Goal: Task Accomplishment & Management: Complete application form

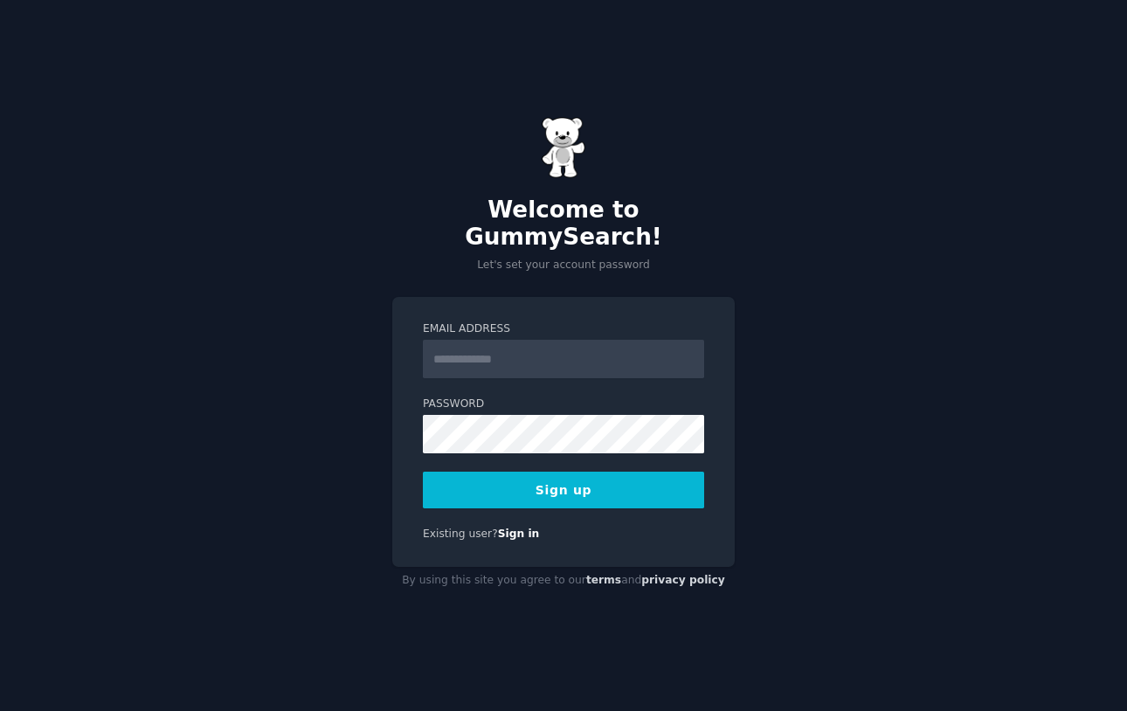
click at [494, 273] on div "Welcome to GummySearch! Let's set your account password Email Address Password …" at bounding box center [563, 355] width 1127 height 711
click at [507, 343] on input "Email Address" at bounding box center [563, 359] width 281 height 38
type input "**********"
click at [788, 420] on div "**********" at bounding box center [563, 355] width 1127 height 711
click at [589, 472] on button "Sign up" at bounding box center [563, 490] width 281 height 37
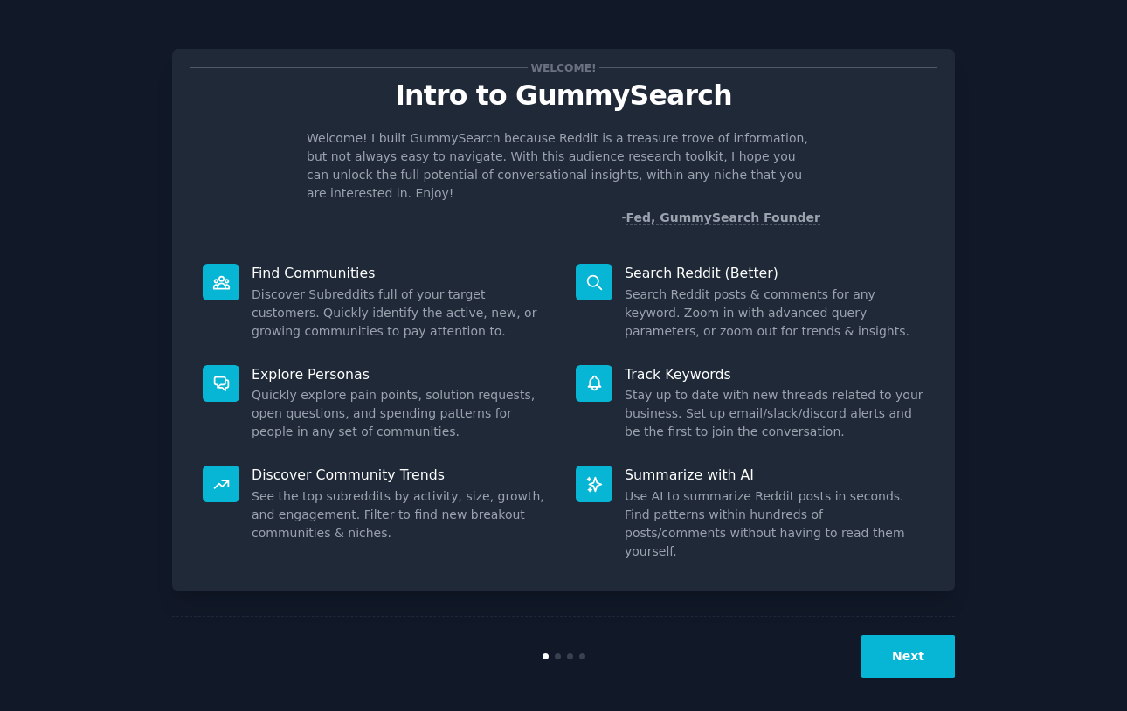
click at [937, 650] on button "Next" at bounding box center [907, 656] width 93 height 43
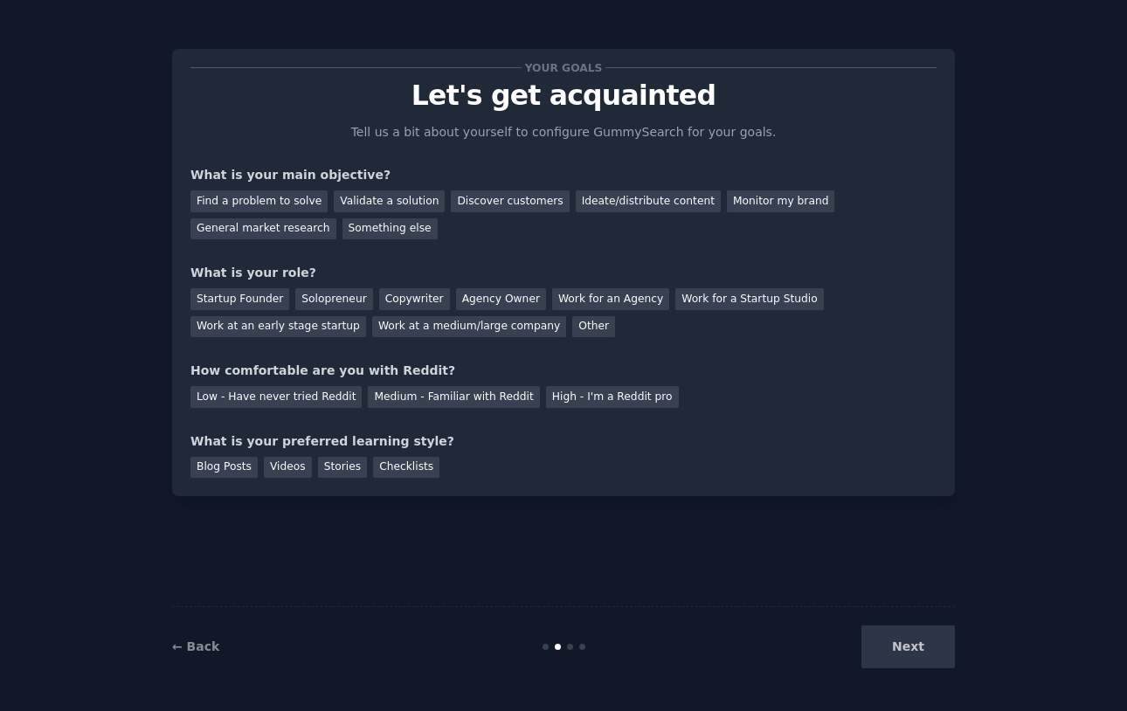
click at [945, 659] on div "Next" at bounding box center [823, 646] width 261 height 43
click at [259, 197] on div "Find a problem to solve" at bounding box center [258, 201] width 137 height 22
click at [258, 299] on div "Startup Founder" at bounding box center [239, 299] width 99 height 22
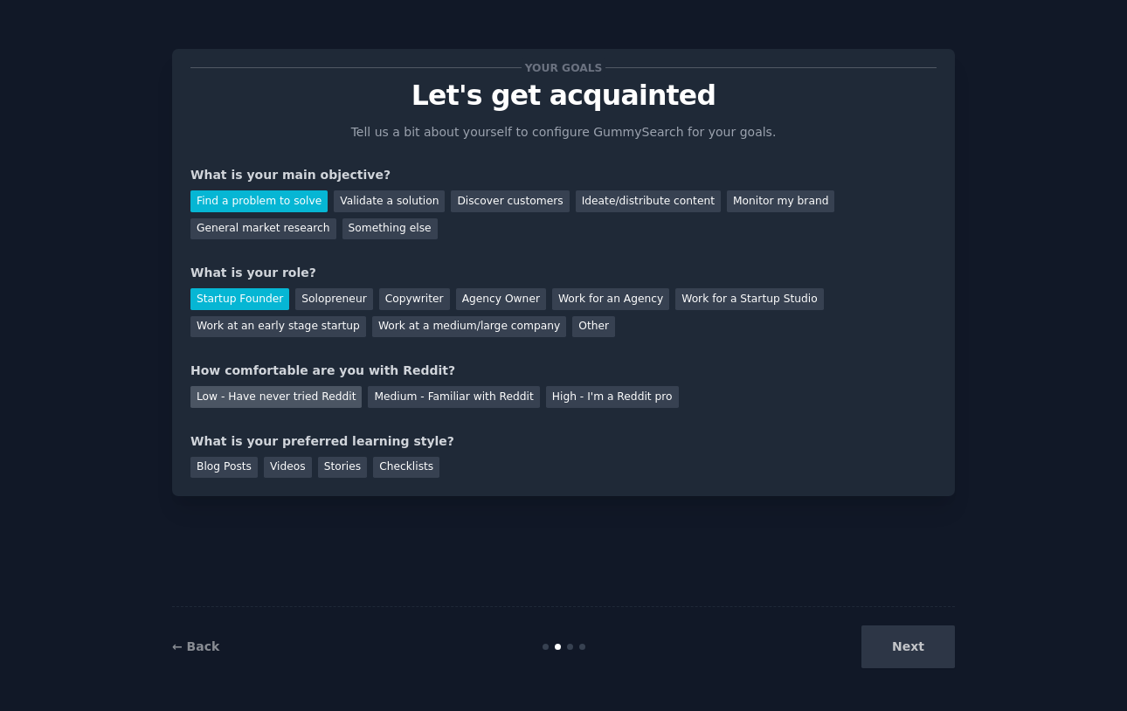
click at [285, 386] on div "Low - Have never tried Reddit" at bounding box center [275, 397] width 171 height 22
click at [222, 465] on div "Blog Posts" at bounding box center [223, 468] width 67 height 22
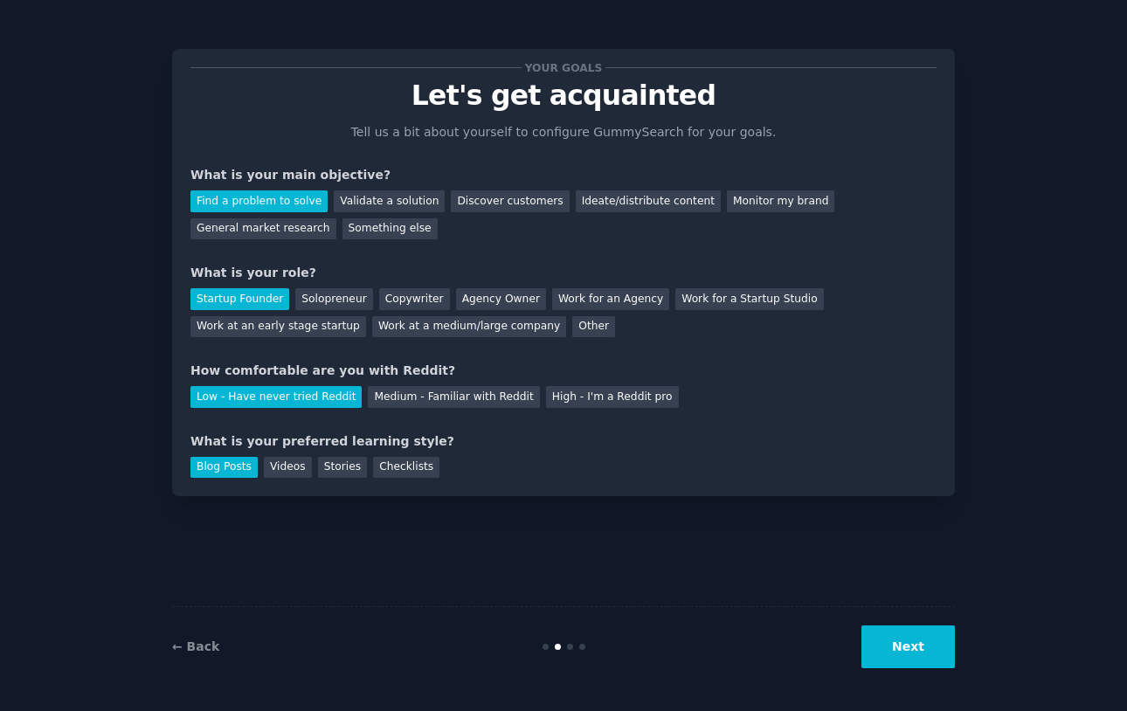
click at [872, 634] on button "Next" at bounding box center [907, 646] width 93 height 43
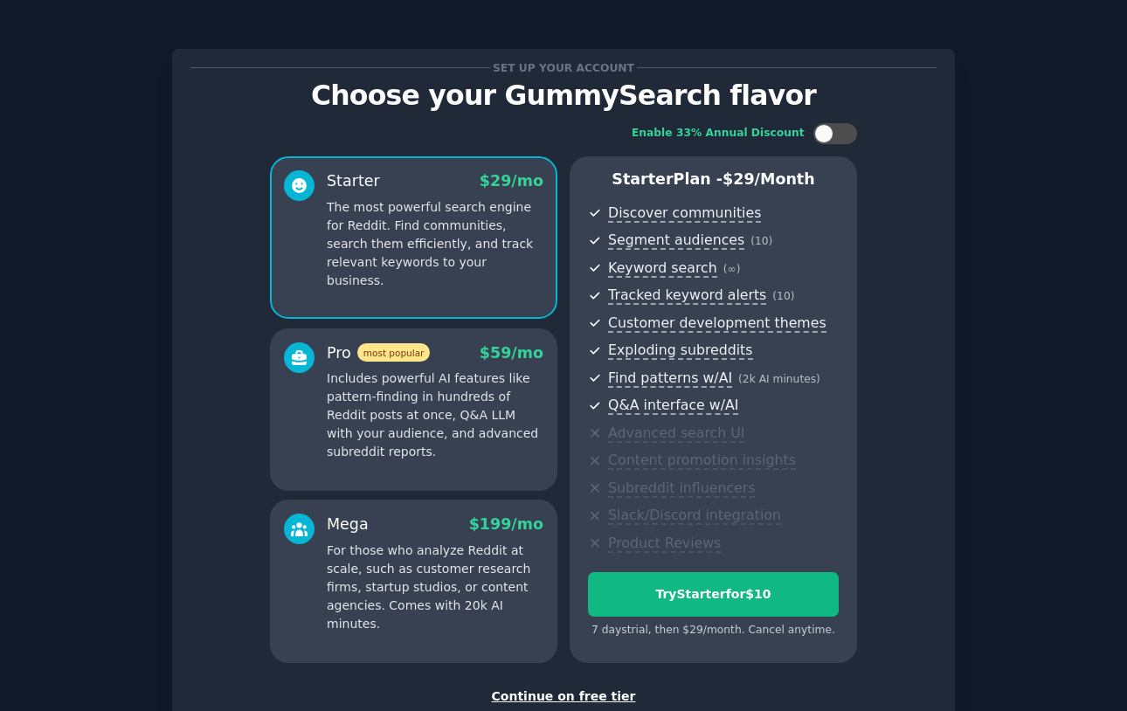
click at [576, 687] on div "Continue on free tier" at bounding box center [563, 696] width 746 height 18
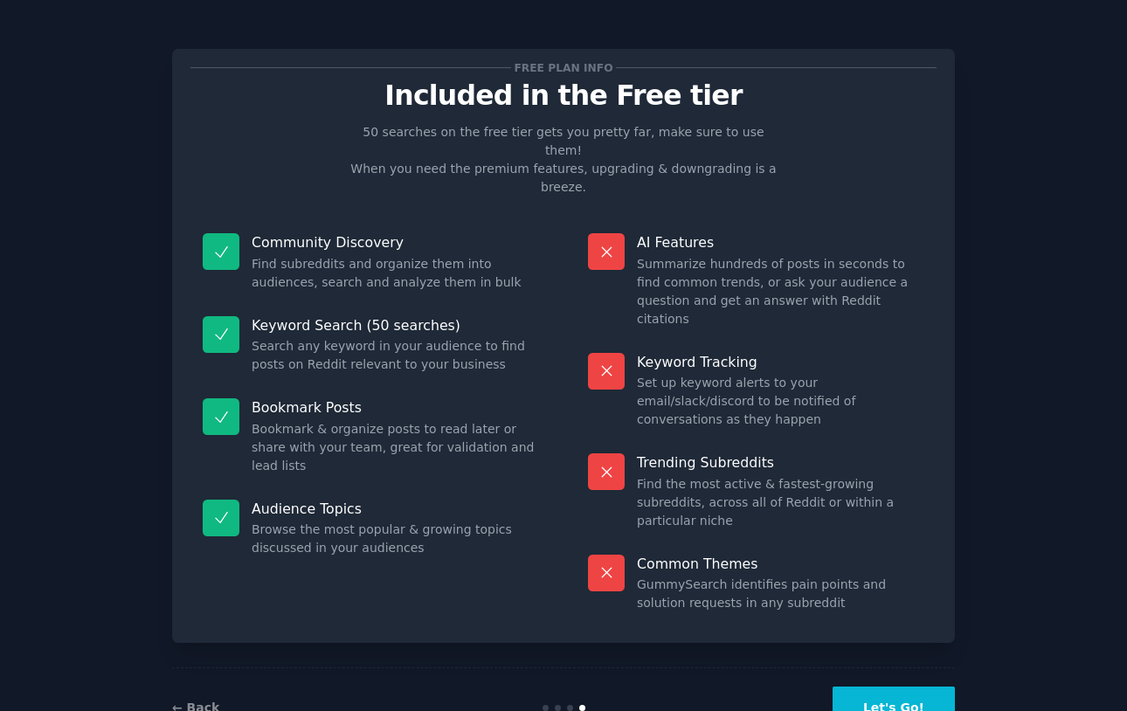
click at [882, 686] on button "Let's Go!" at bounding box center [893, 707] width 122 height 43
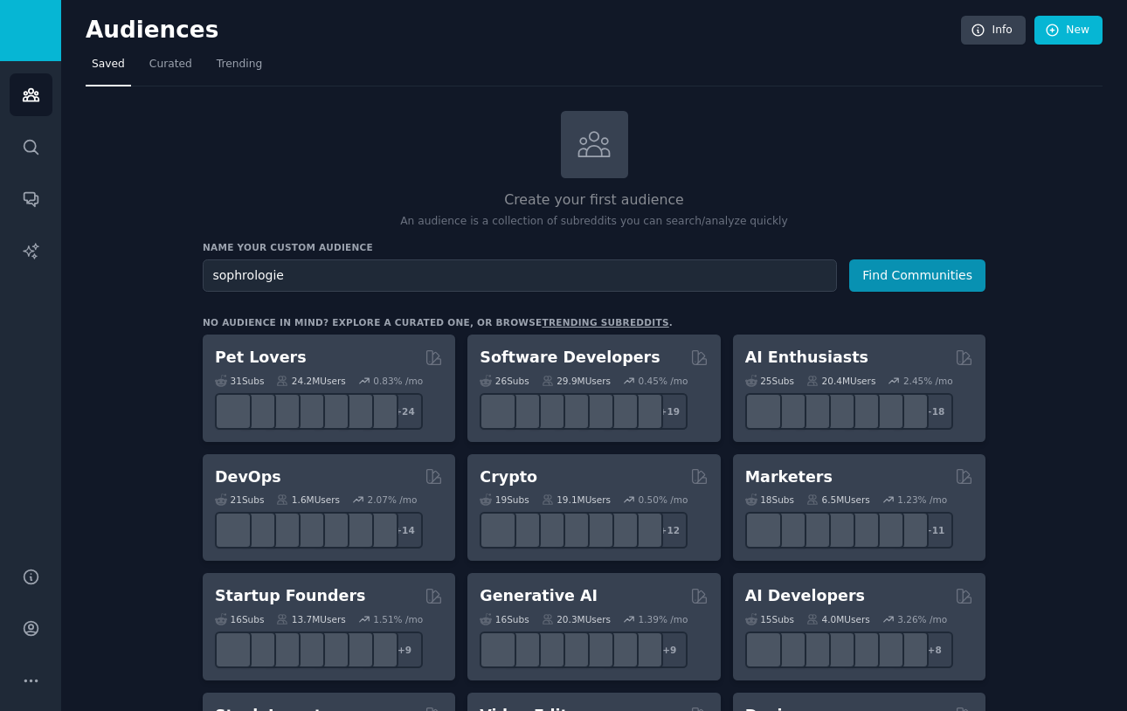
type input "sophrologie"
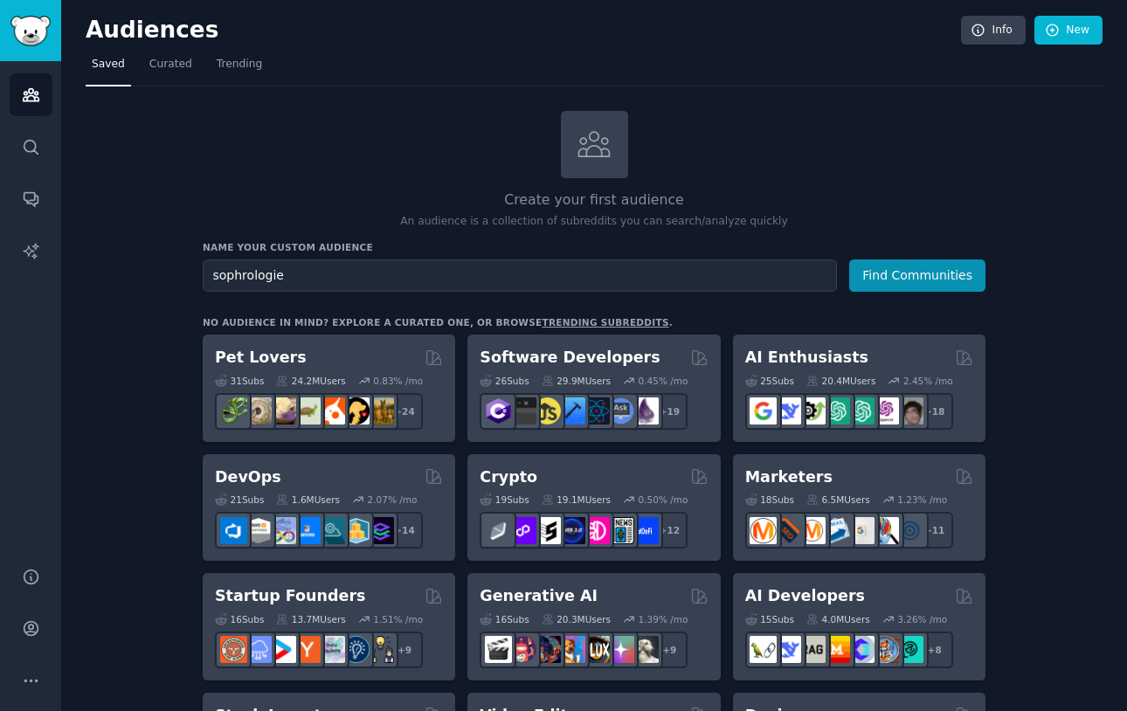
click at [918, 273] on button "Find Communities" at bounding box center [917, 275] width 136 height 32
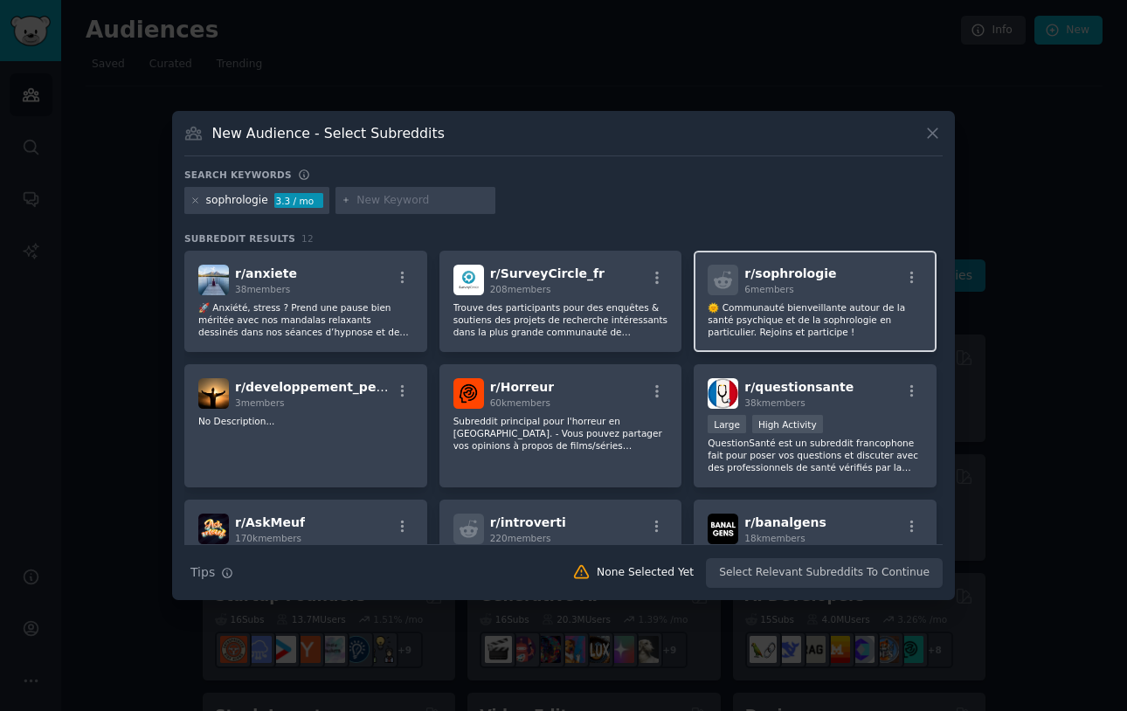
click at [824, 272] on div "r/ sophrologie 6 members" at bounding box center [814, 280] width 215 height 31
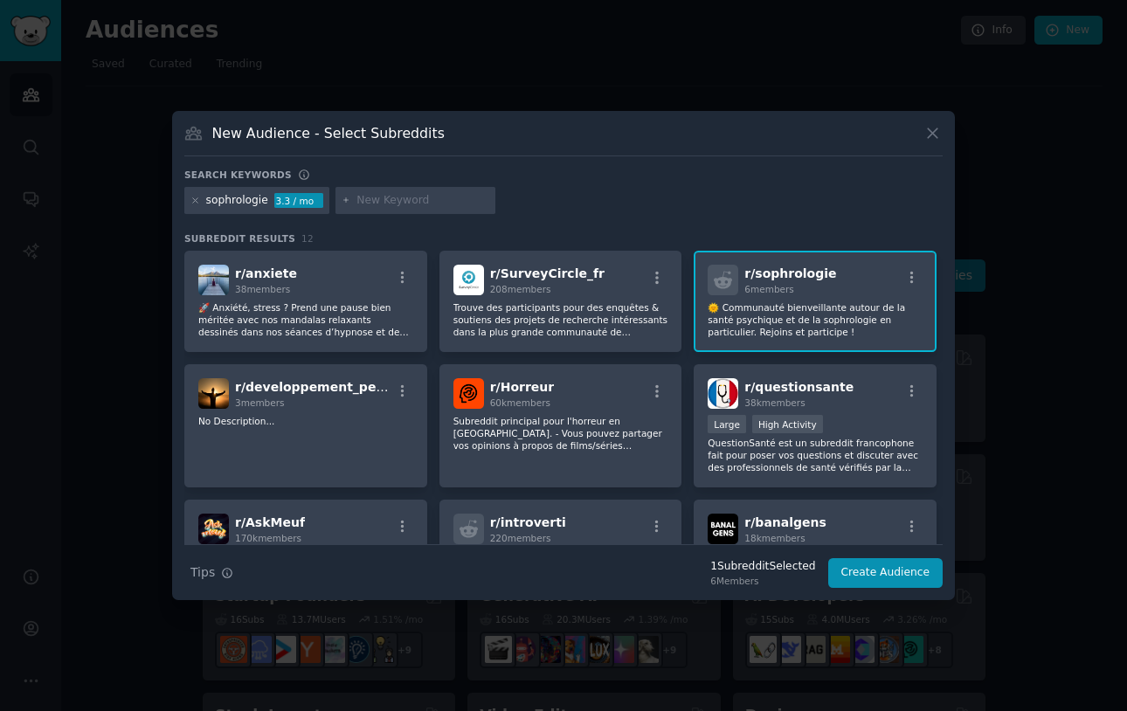
click at [769, 272] on span "r/ sophrologie" at bounding box center [790, 273] width 92 height 14
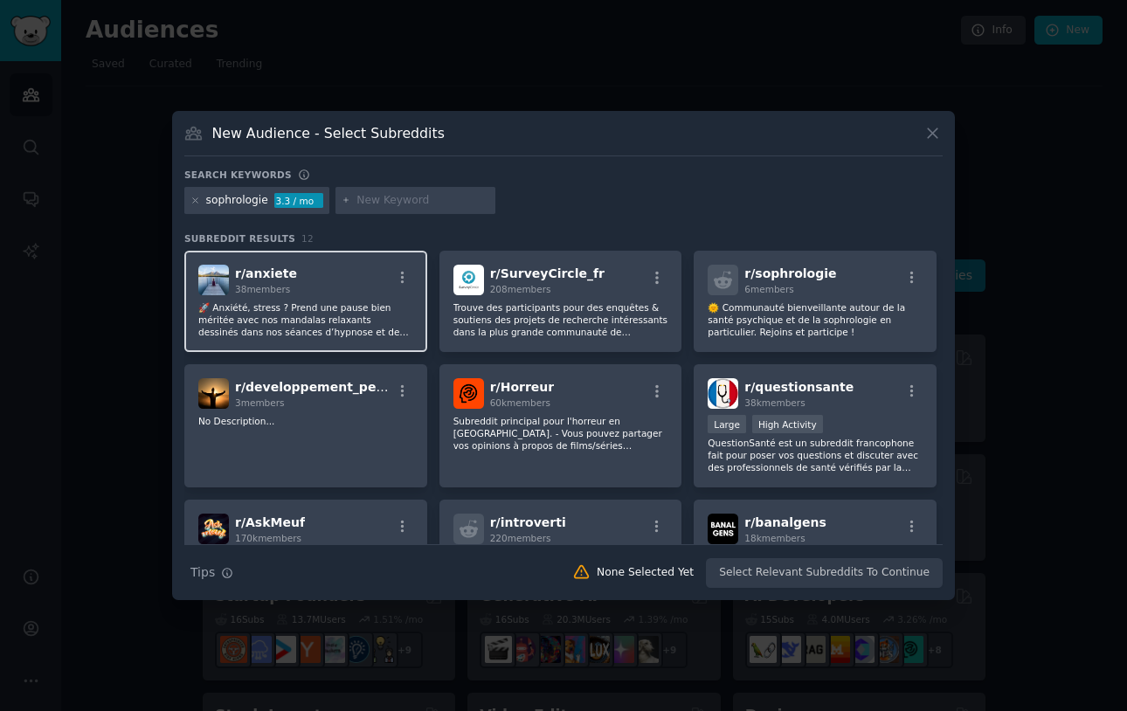
click at [300, 314] on p "🚀 Anxiété, stress ? Prend une pause bien méritée avec nos mandalas relaxants de…" at bounding box center [305, 319] width 215 height 37
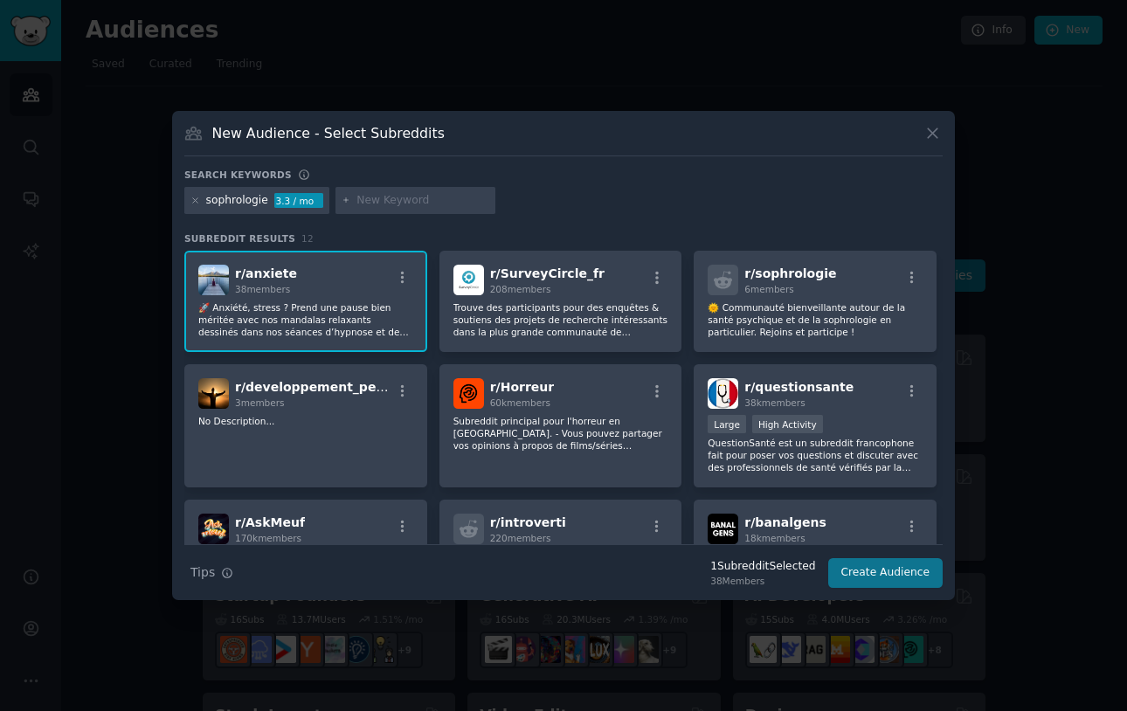
click at [900, 572] on button "Create Audience" at bounding box center [885, 573] width 115 height 30
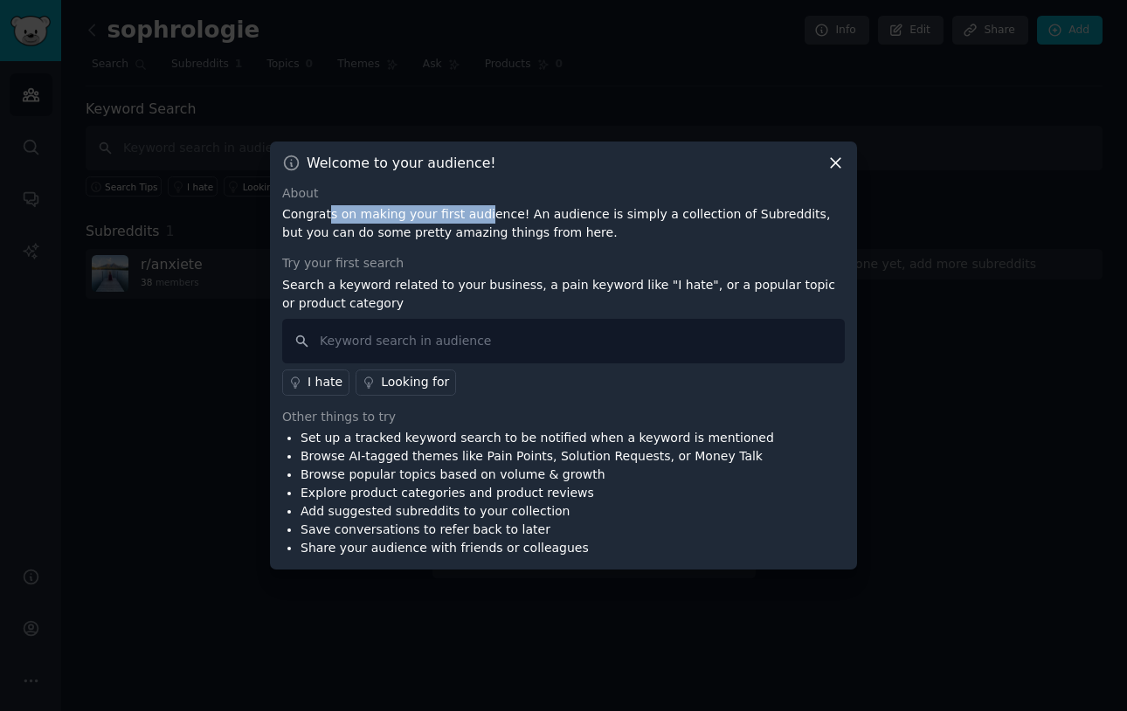
drag, startPoint x: 331, startPoint y: 212, endPoint x: 488, endPoint y: 220, distance: 157.4
click at [486, 220] on p "Congrats on making your first audience! An audience is simply a collection of S…" at bounding box center [563, 223] width 562 height 37
click at [544, 223] on p "Congrats on making your first audience! An audience is simply a collection of S…" at bounding box center [563, 223] width 562 height 37
click at [831, 164] on icon at bounding box center [835, 163] width 18 height 18
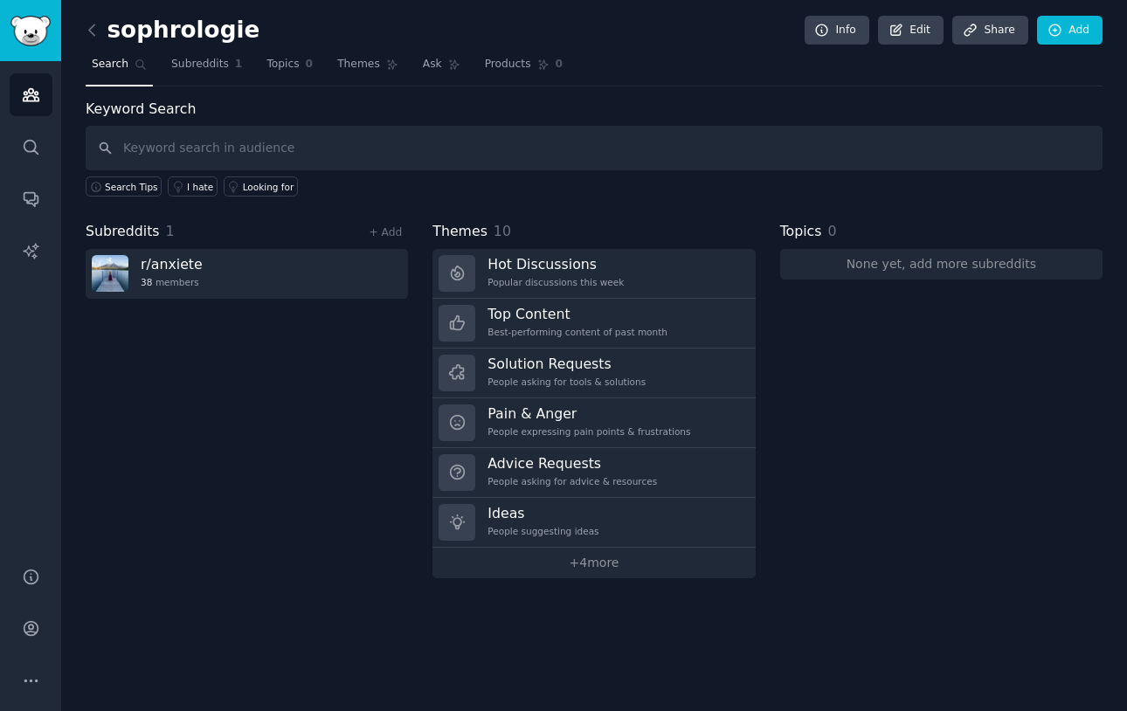
click at [310, 397] on div "Subreddits 1 + Add r/ anxiete 38 members" at bounding box center [247, 399] width 322 height 357
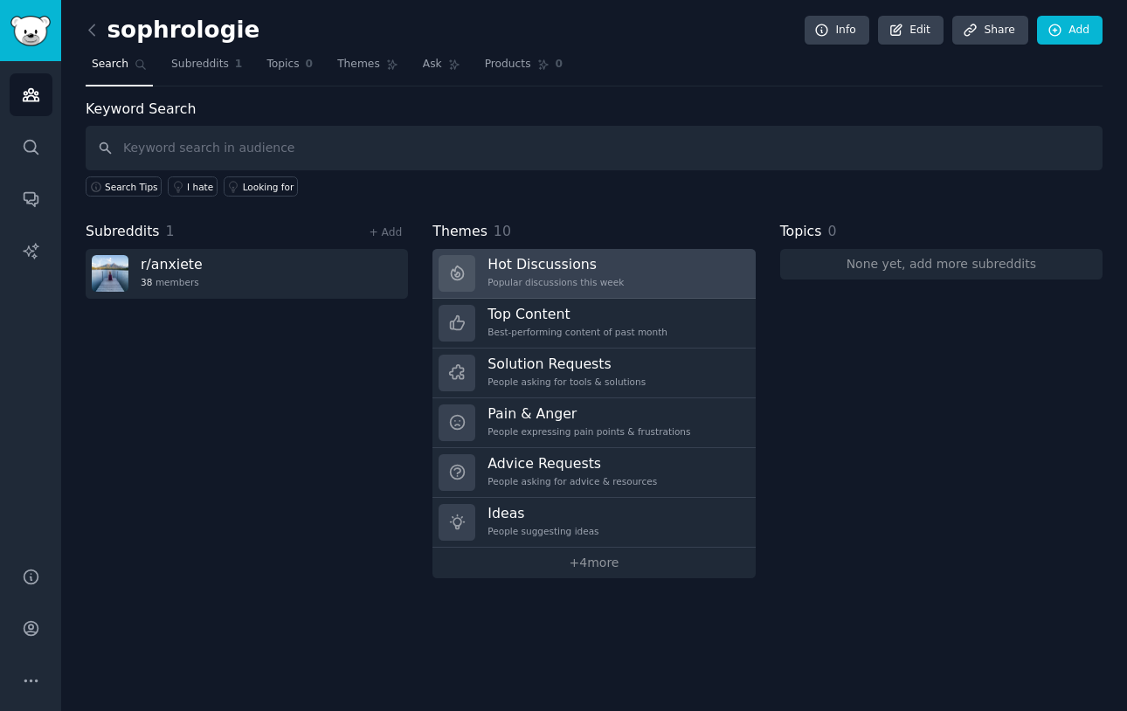
click at [589, 258] on h3 "Hot Discussions" at bounding box center [555, 264] width 136 height 18
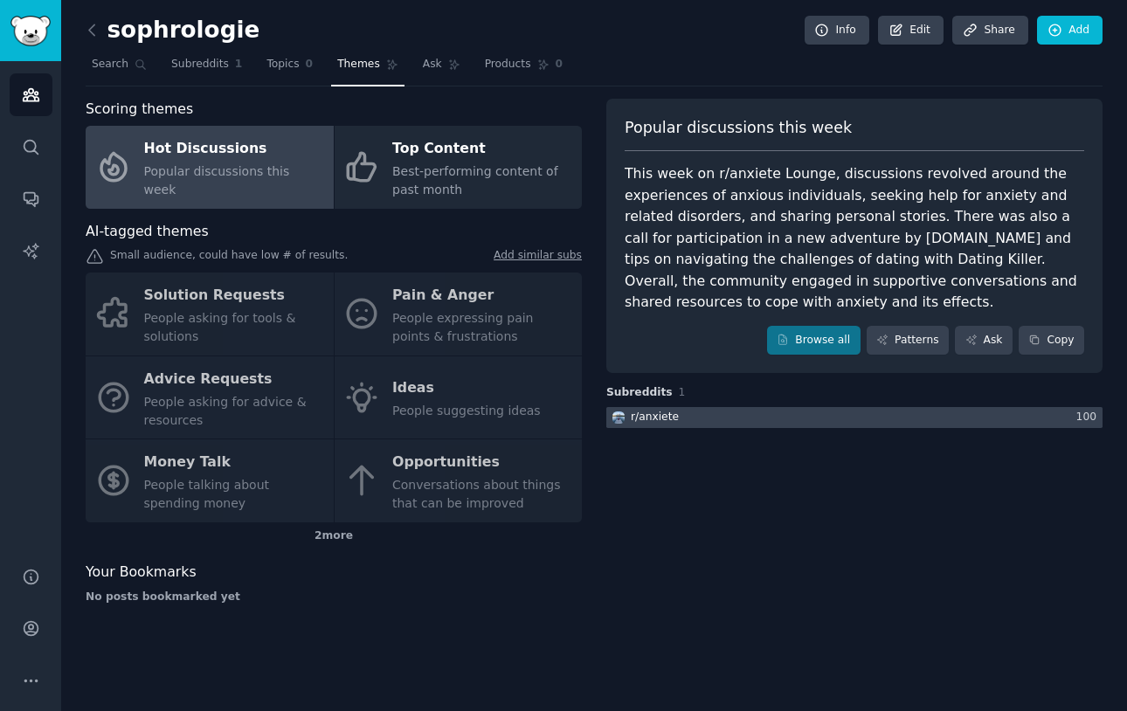
click at [661, 412] on div "r/ anxiete" at bounding box center [655, 418] width 48 height 16
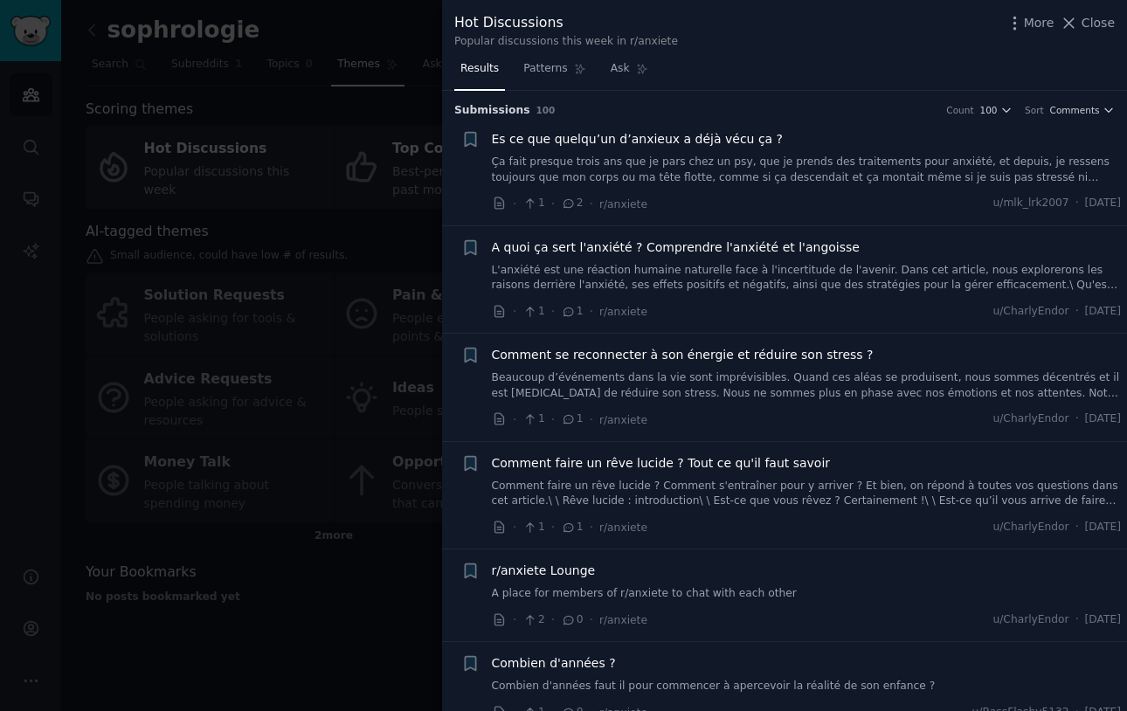
click at [349, 420] on div at bounding box center [563, 355] width 1127 height 711
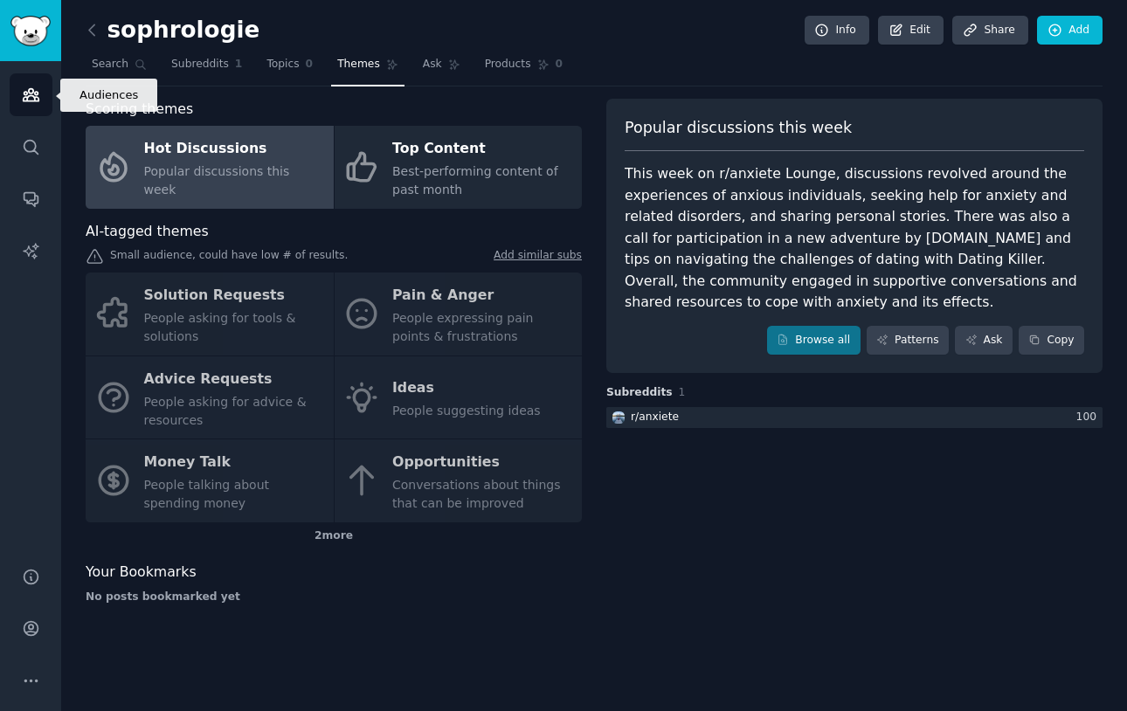
click at [36, 100] on icon "Sidebar" at bounding box center [31, 95] width 16 height 12
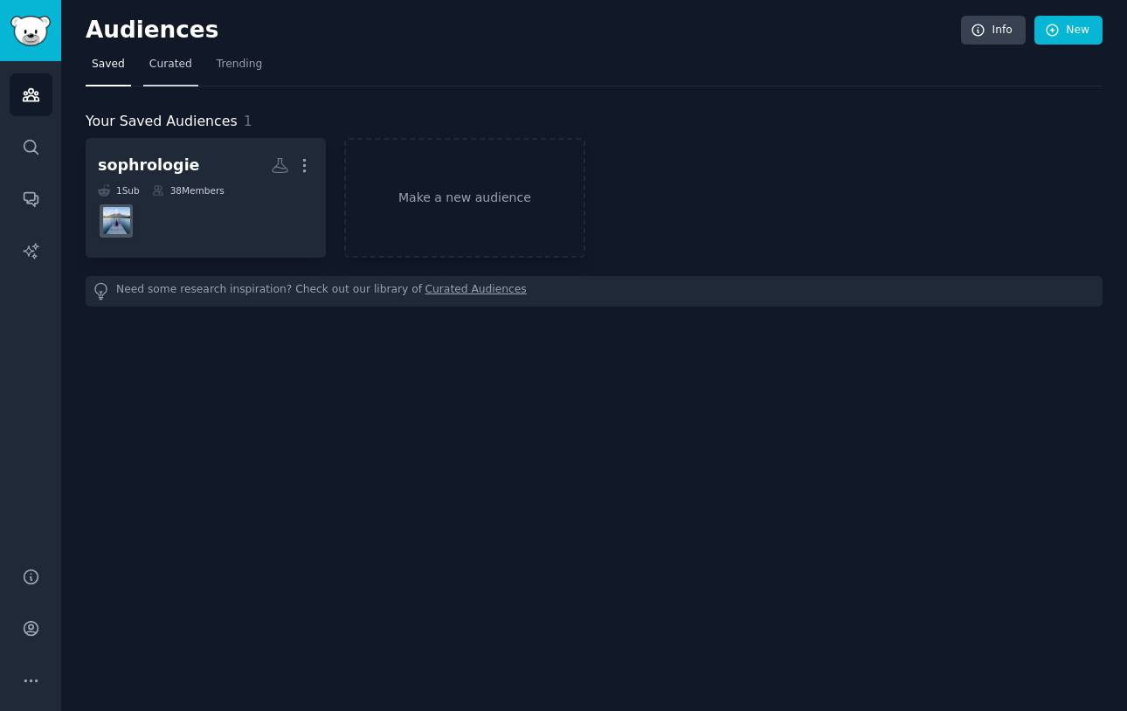
click at [166, 62] on span "Curated" at bounding box center [170, 65] width 43 height 16
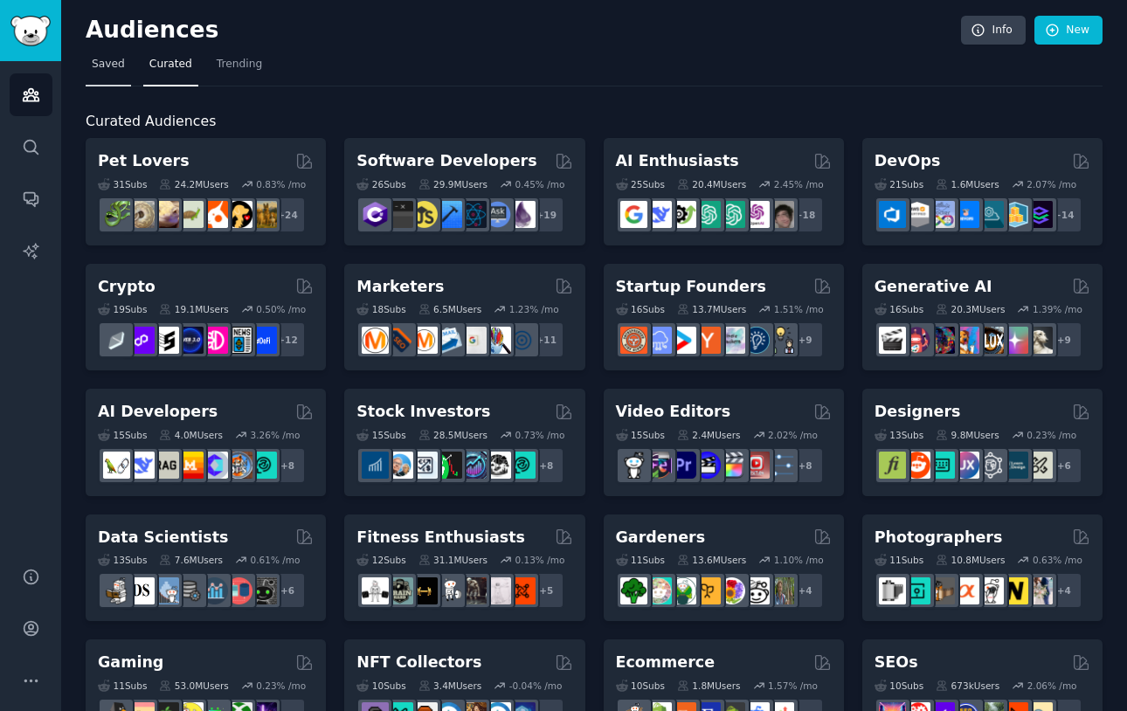
click at [112, 67] on span "Saved" at bounding box center [108, 65] width 33 height 16
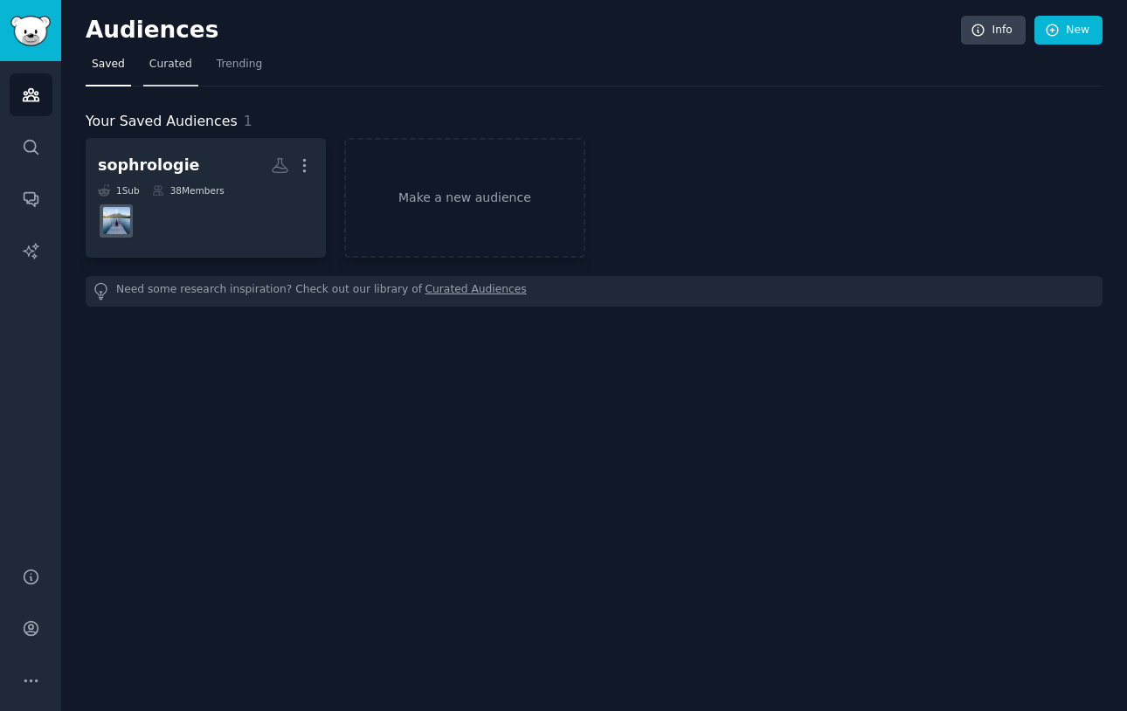
click at [188, 73] on link "Curated" at bounding box center [170, 69] width 55 height 36
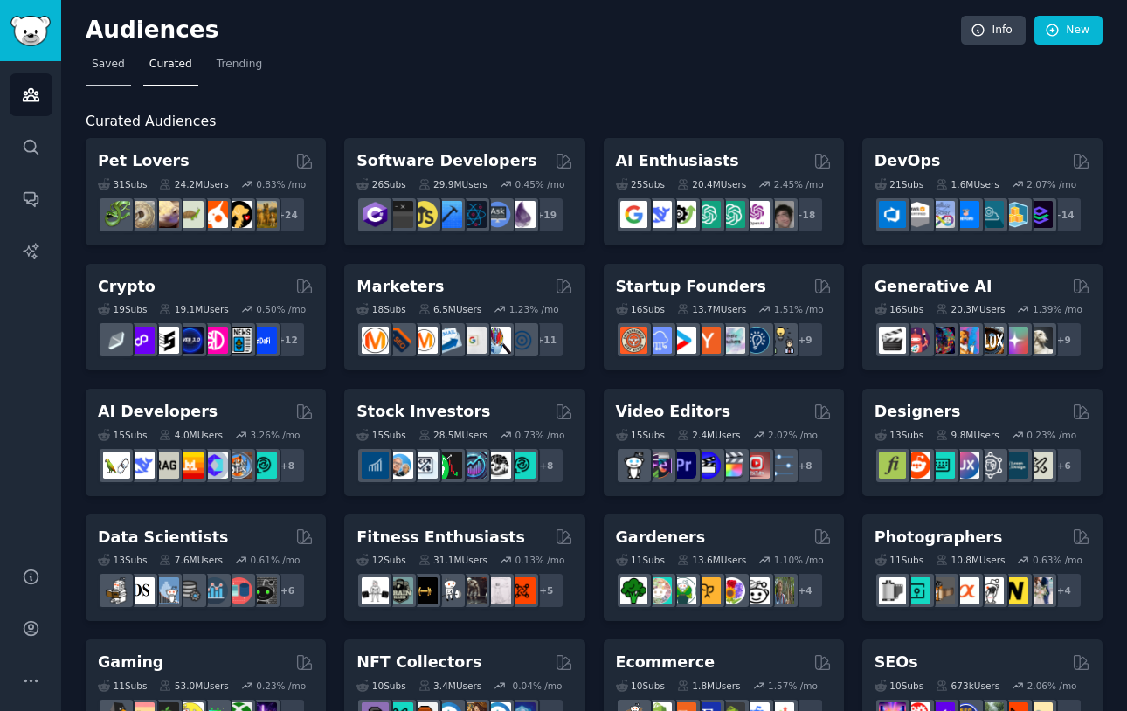
click at [111, 66] on span "Saved" at bounding box center [108, 65] width 33 height 16
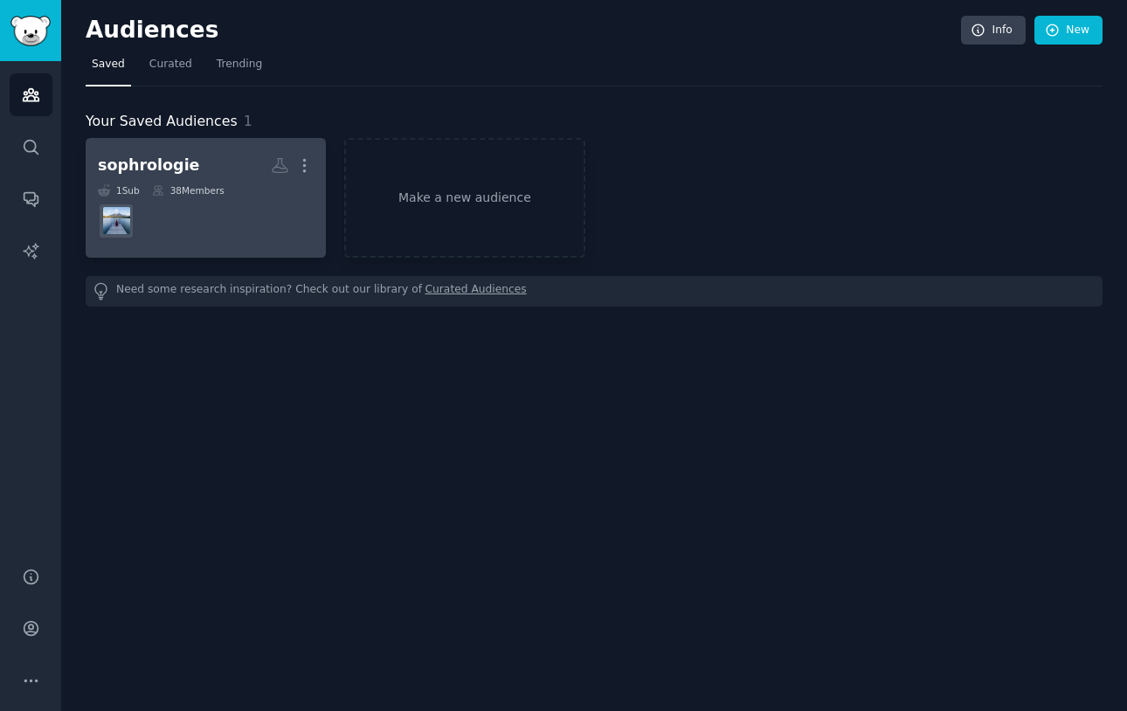
click at [153, 157] on div "sophrologie" at bounding box center [149, 166] width 102 height 22
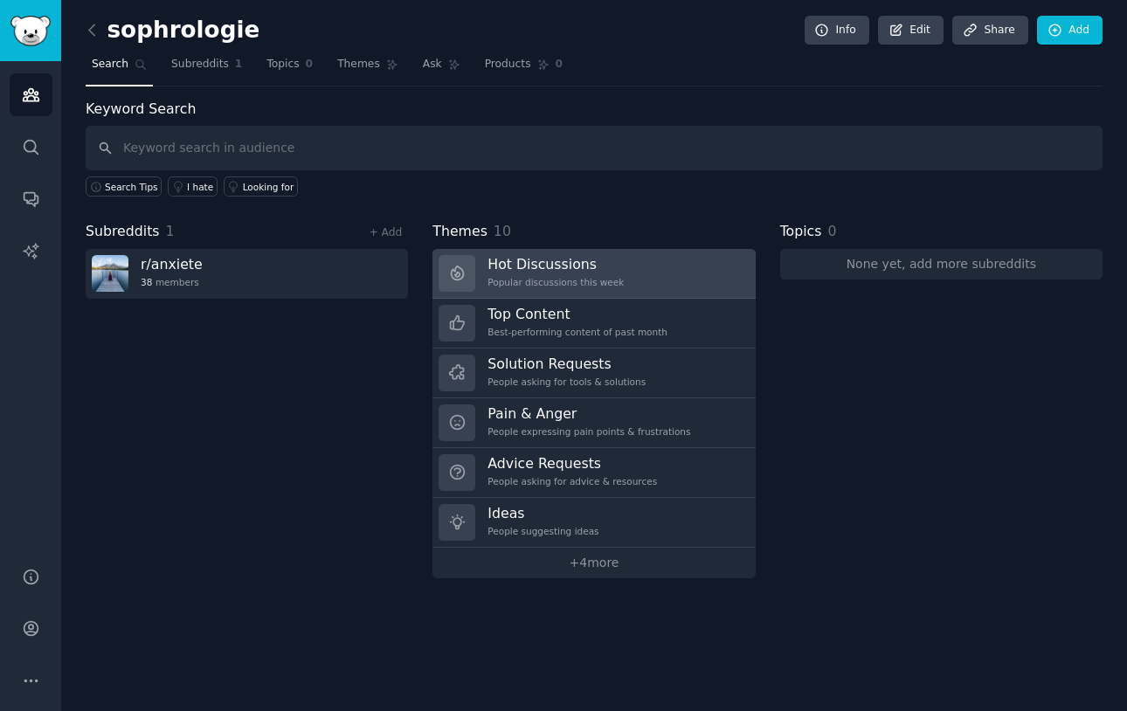
click at [569, 265] on h3 "Hot Discussions" at bounding box center [555, 264] width 136 height 18
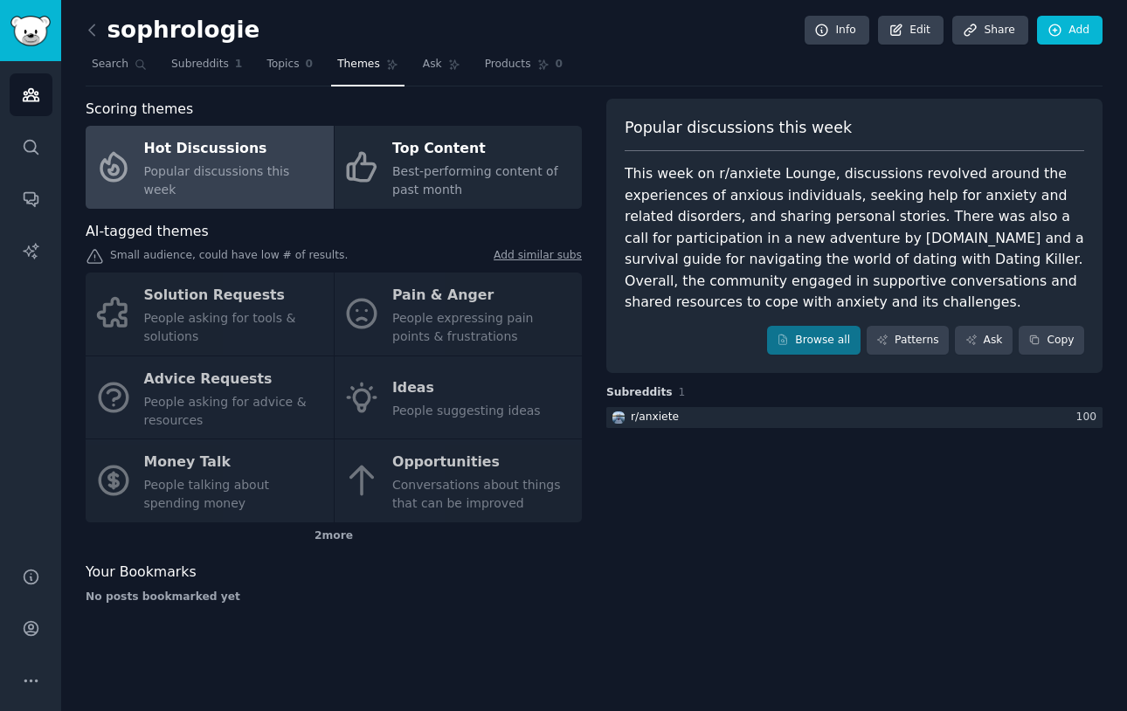
click at [421, 398] on div "Solution Requests People asking for tools & solutions Pain & Anger People expre…" at bounding box center [334, 397] width 496 height 250
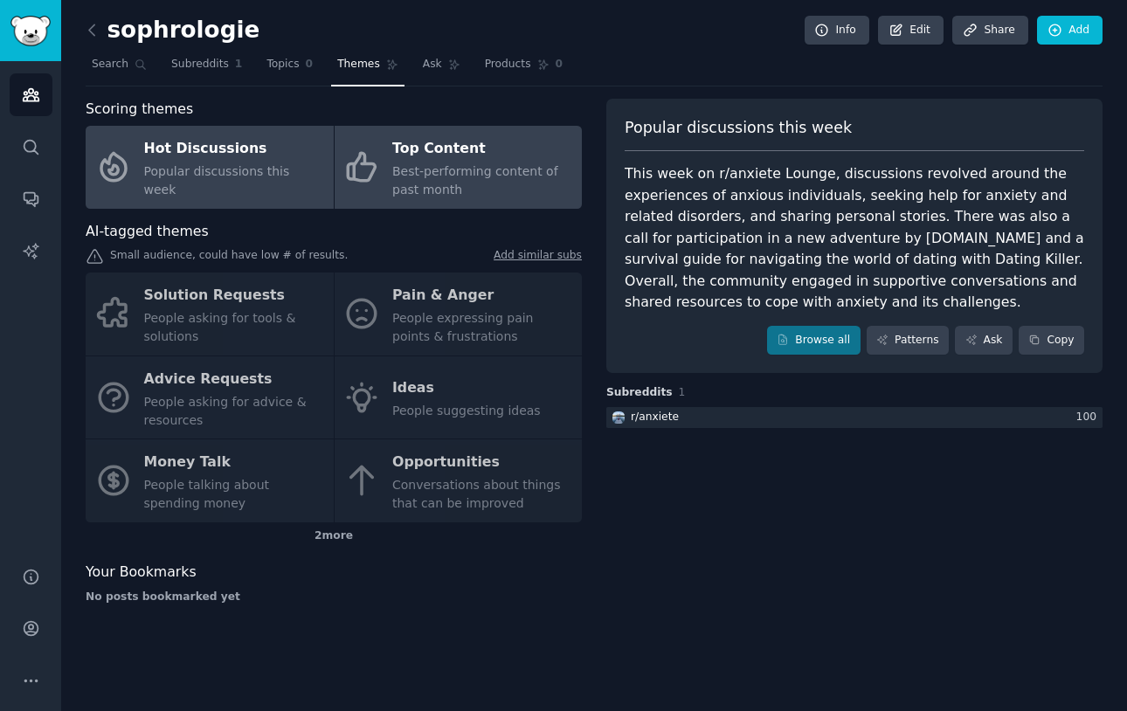
click at [396, 160] on div "Top Content" at bounding box center [482, 149] width 181 height 28
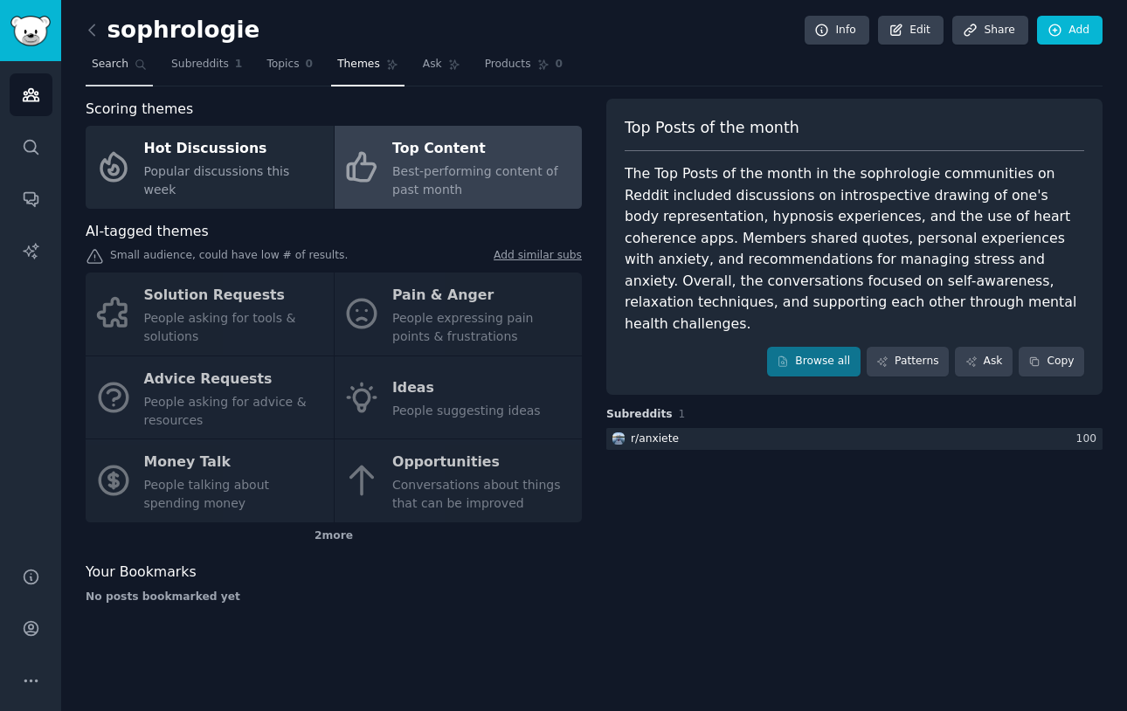
click at [132, 66] on link "Search" at bounding box center [119, 69] width 67 height 36
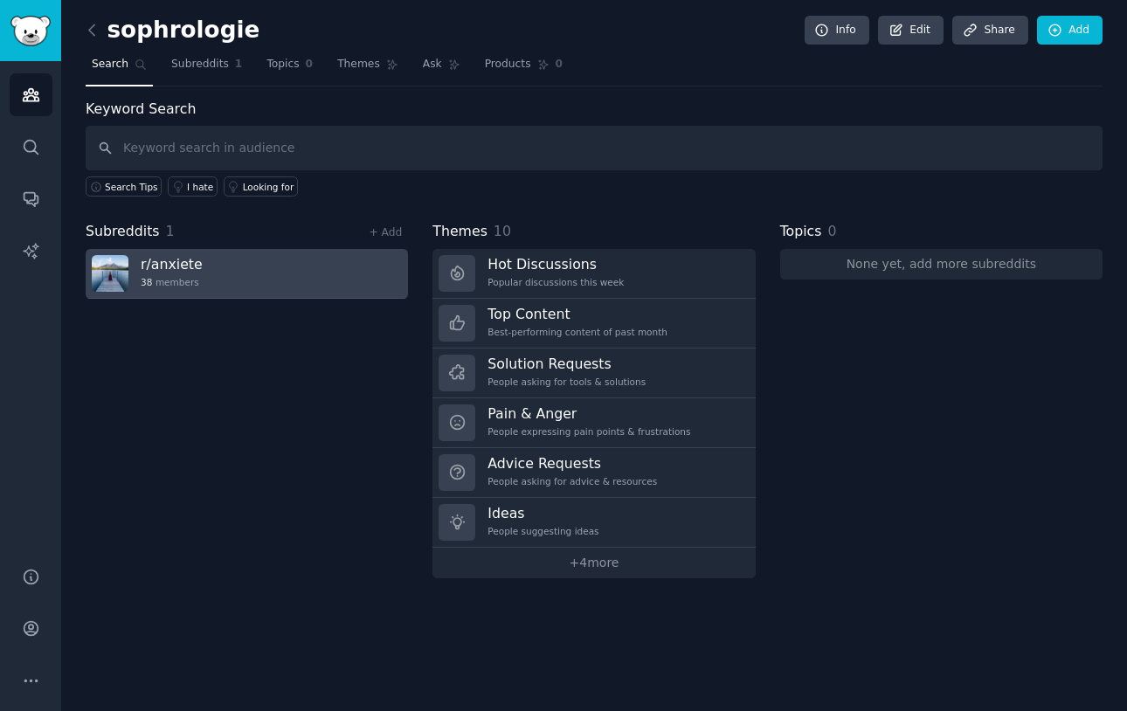
click at [228, 283] on link "r/ anxiete 38 members" at bounding box center [247, 274] width 322 height 50
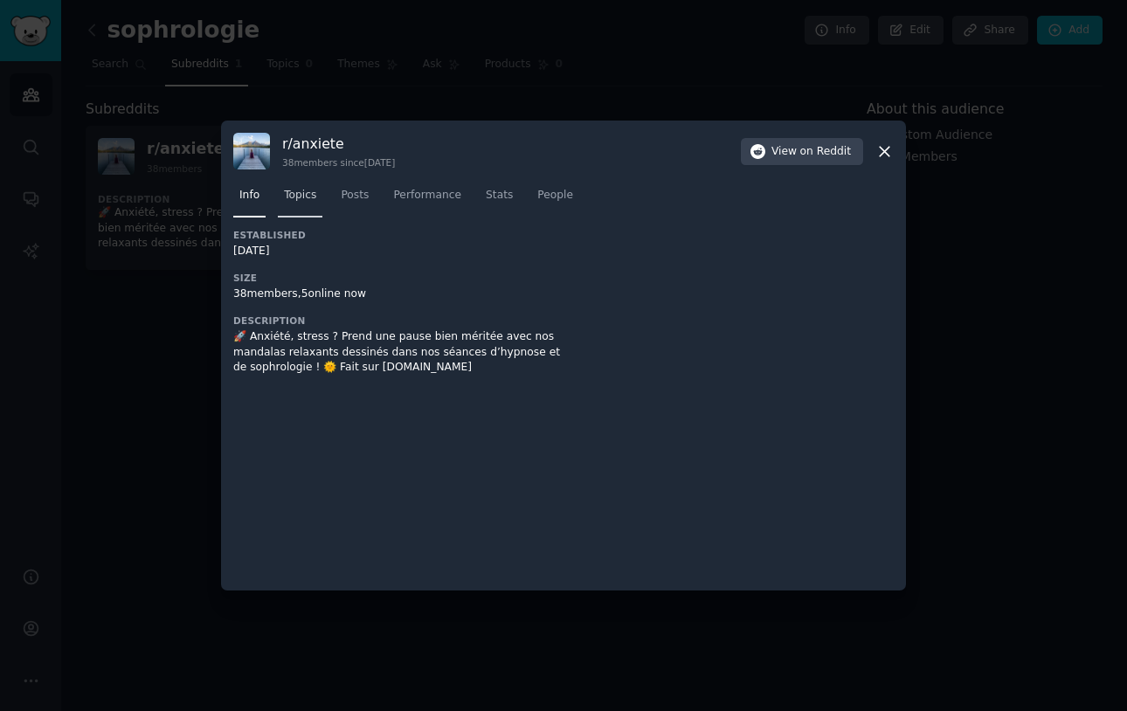
click at [286, 196] on span "Topics" at bounding box center [300, 196] width 32 height 16
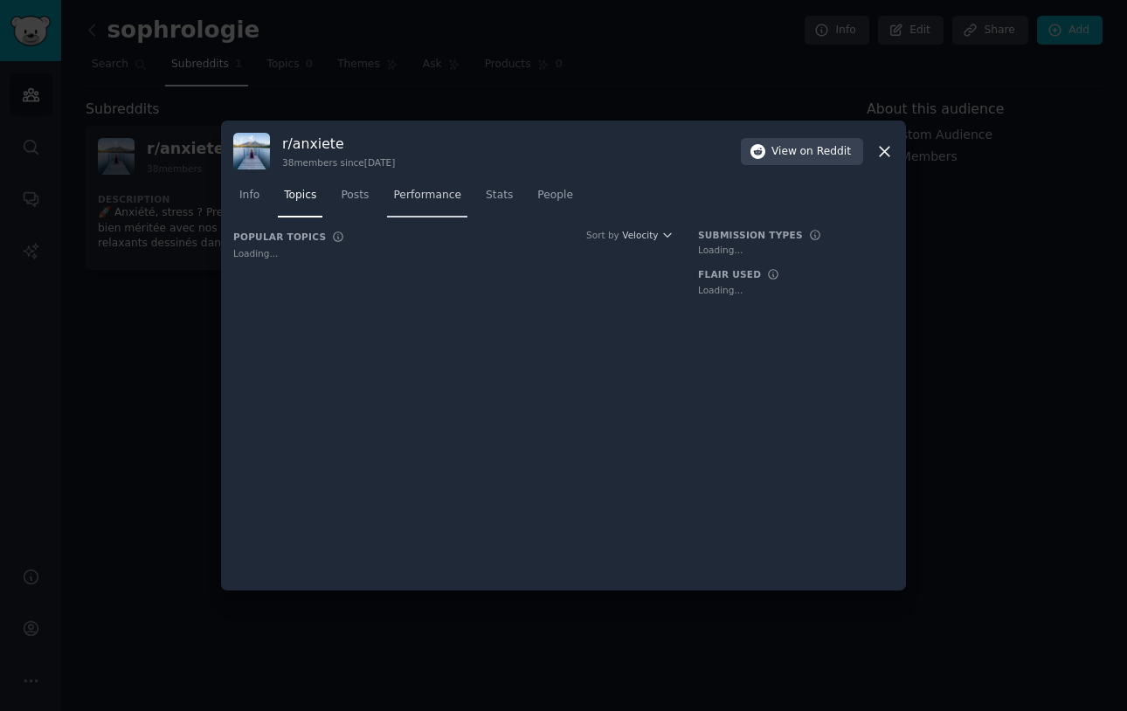
click at [462, 203] on link "Performance" at bounding box center [427, 200] width 80 height 36
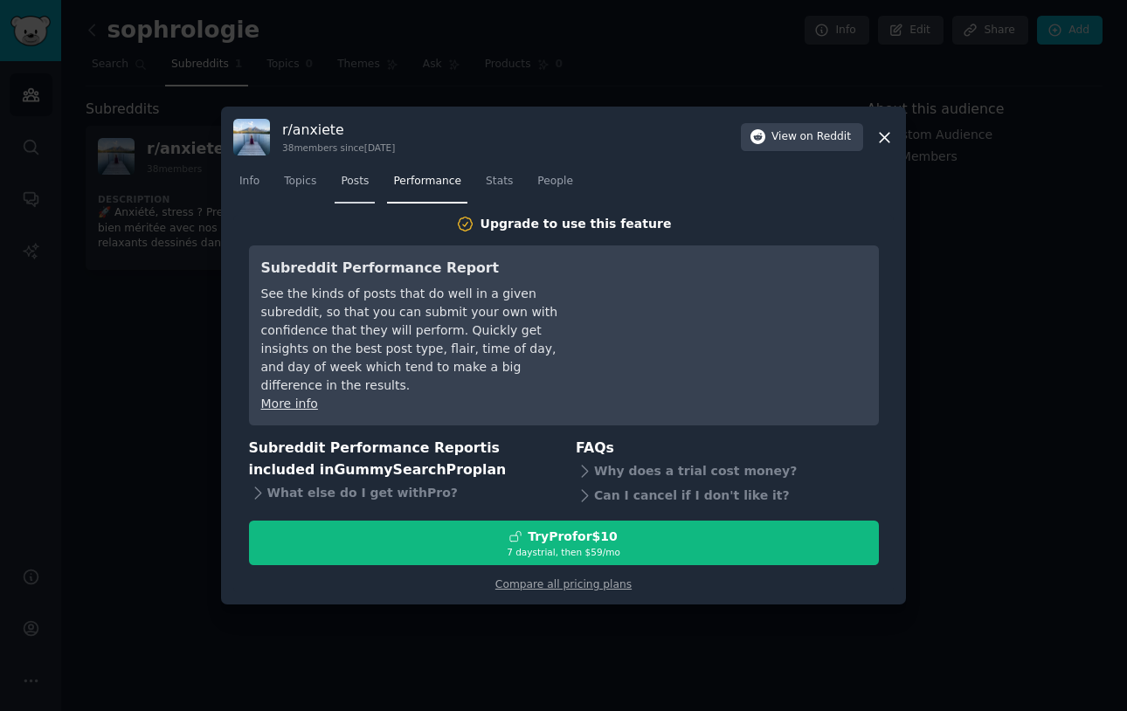
click at [345, 190] on span "Posts" at bounding box center [355, 182] width 28 height 16
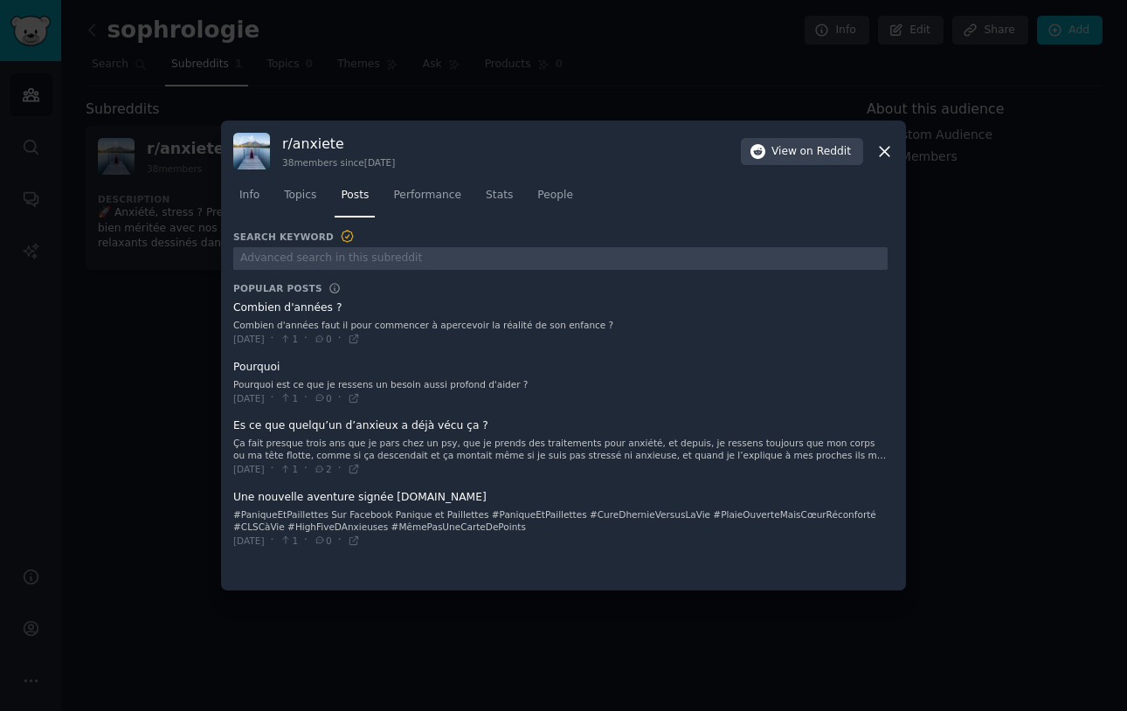
click at [180, 316] on div at bounding box center [563, 355] width 1127 height 711
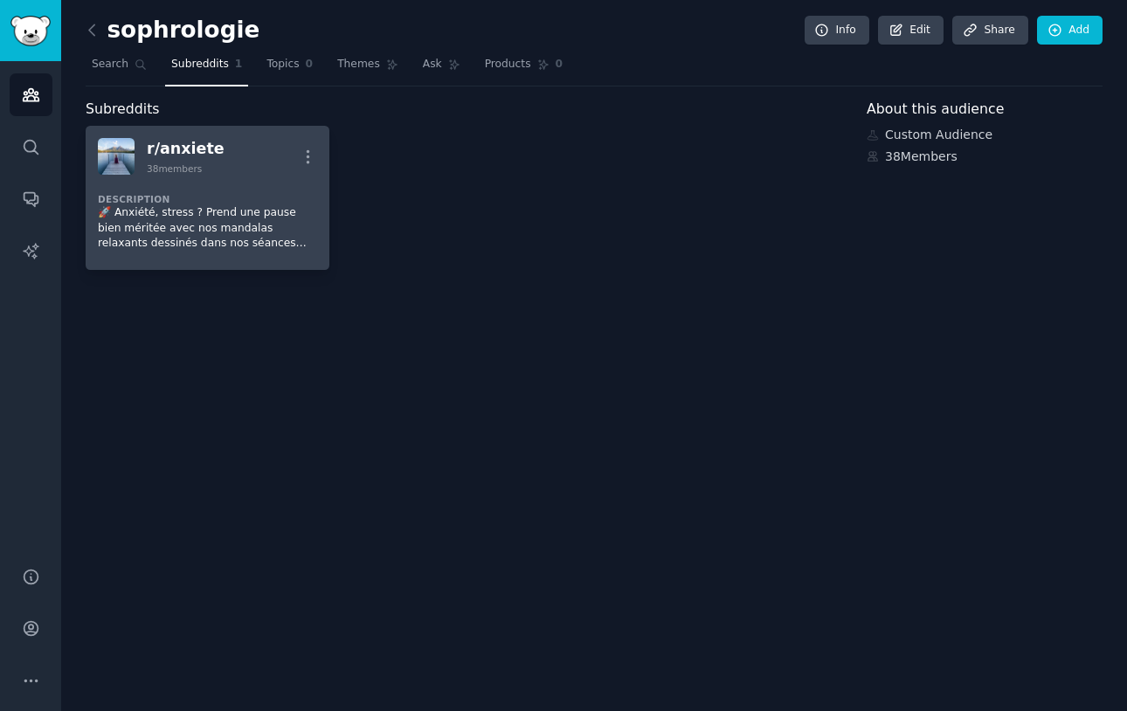
click at [242, 176] on div "Description 🚀 Anxiété, stress ? Prend une pause bien méritée avec nos mandalas …" at bounding box center [207, 216] width 219 height 83
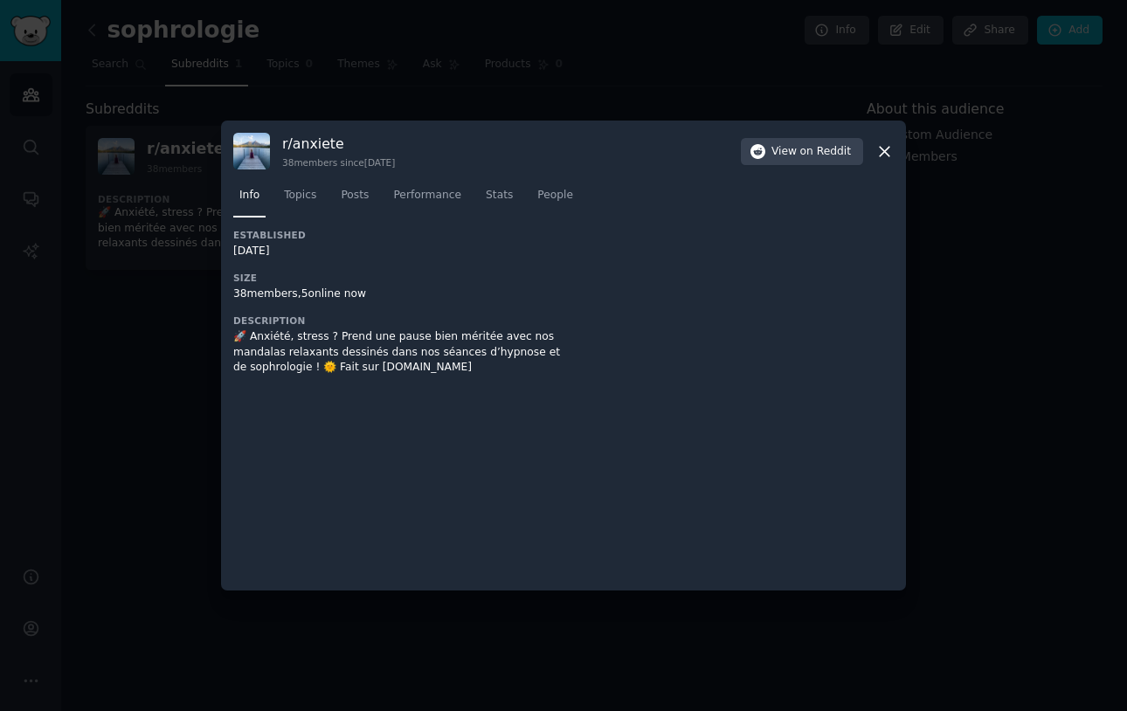
click at [417, 93] on div at bounding box center [563, 355] width 1127 height 711
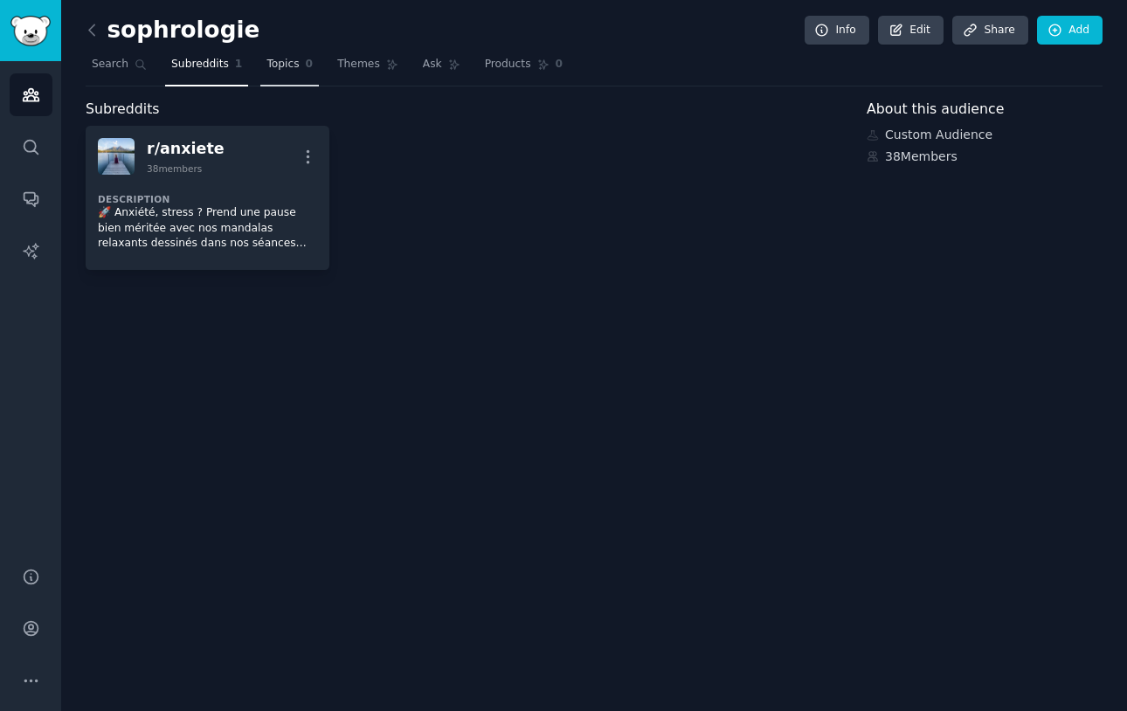
click at [284, 72] on link "Topics 0" at bounding box center [289, 69] width 59 height 36
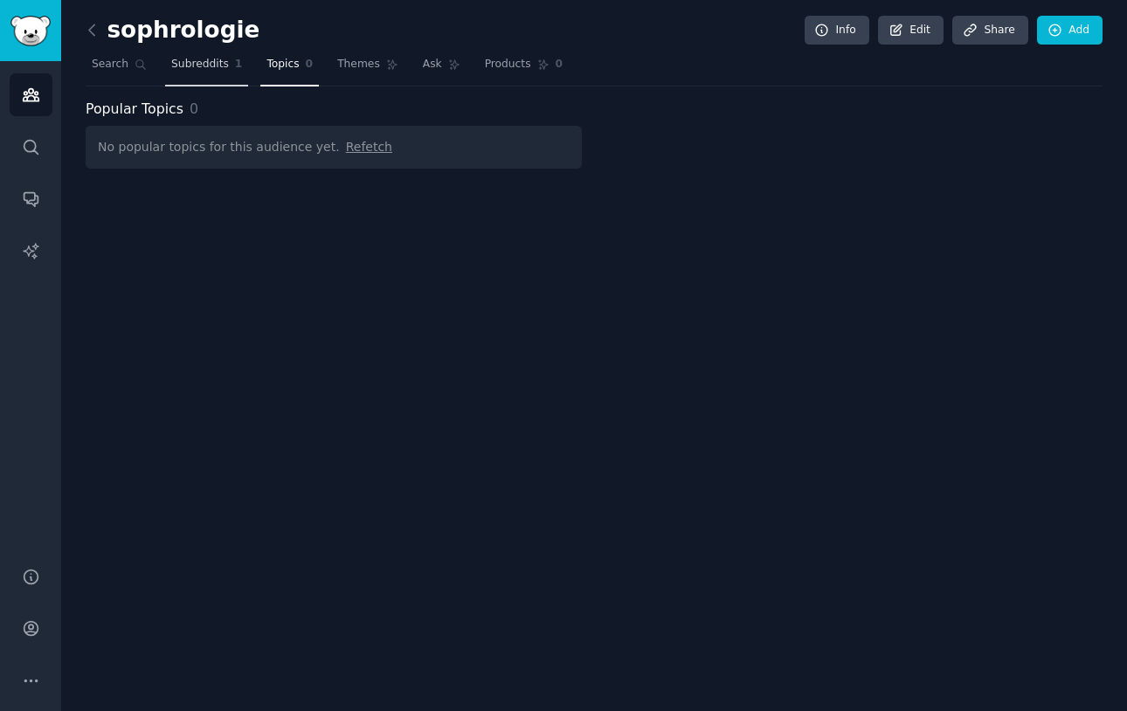
click at [194, 63] on span "Subreddits" at bounding box center [200, 65] width 58 height 16
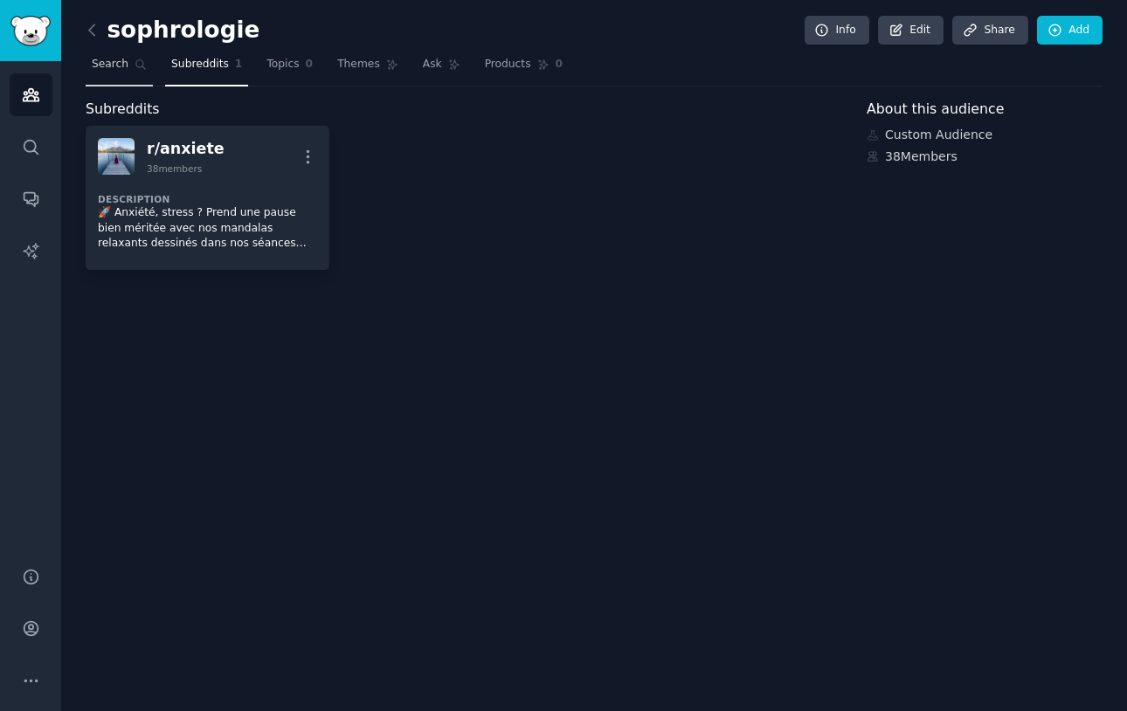
click at [119, 59] on span "Search" at bounding box center [110, 65] width 37 height 16
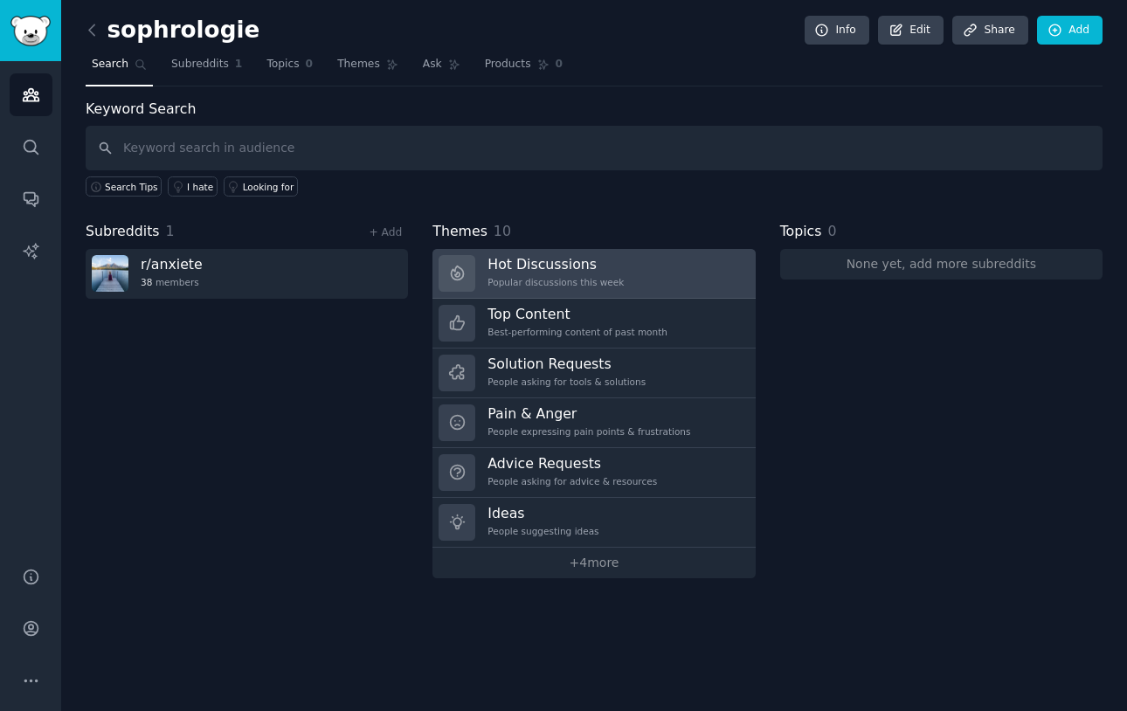
click at [516, 265] on h3 "Hot Discussions" at bounding box center [555, 264] width 136 height 18
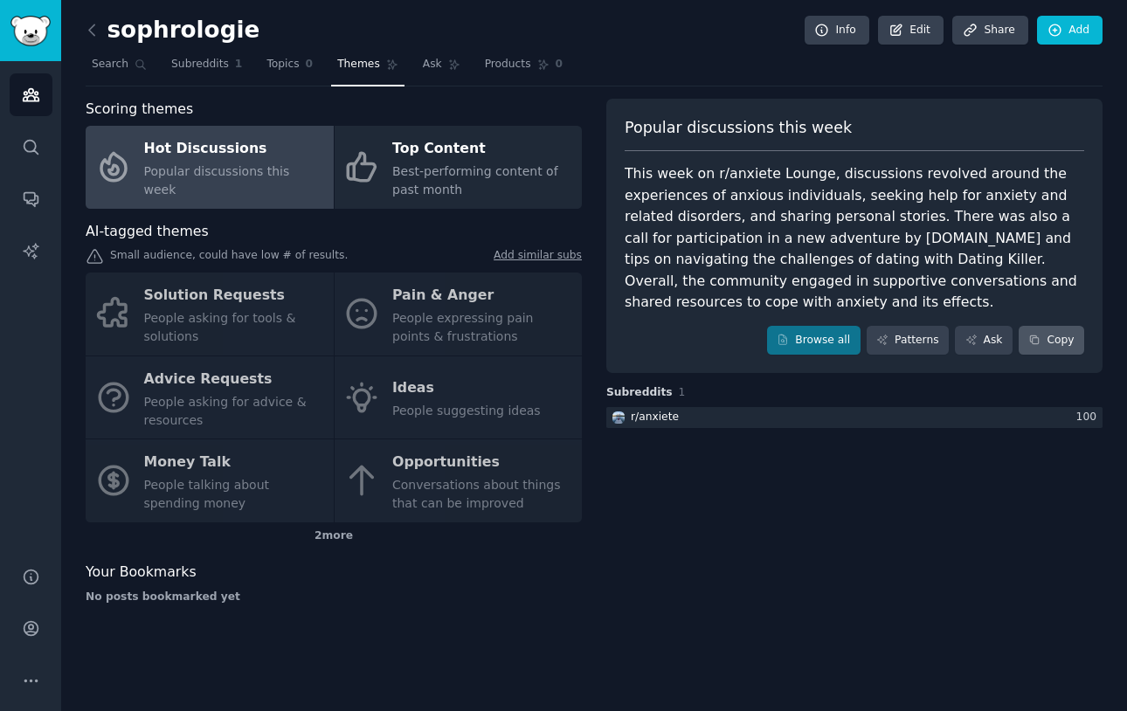
click at [1032, 334] on icon at bounding box center [1034, 340] width 12 height 12
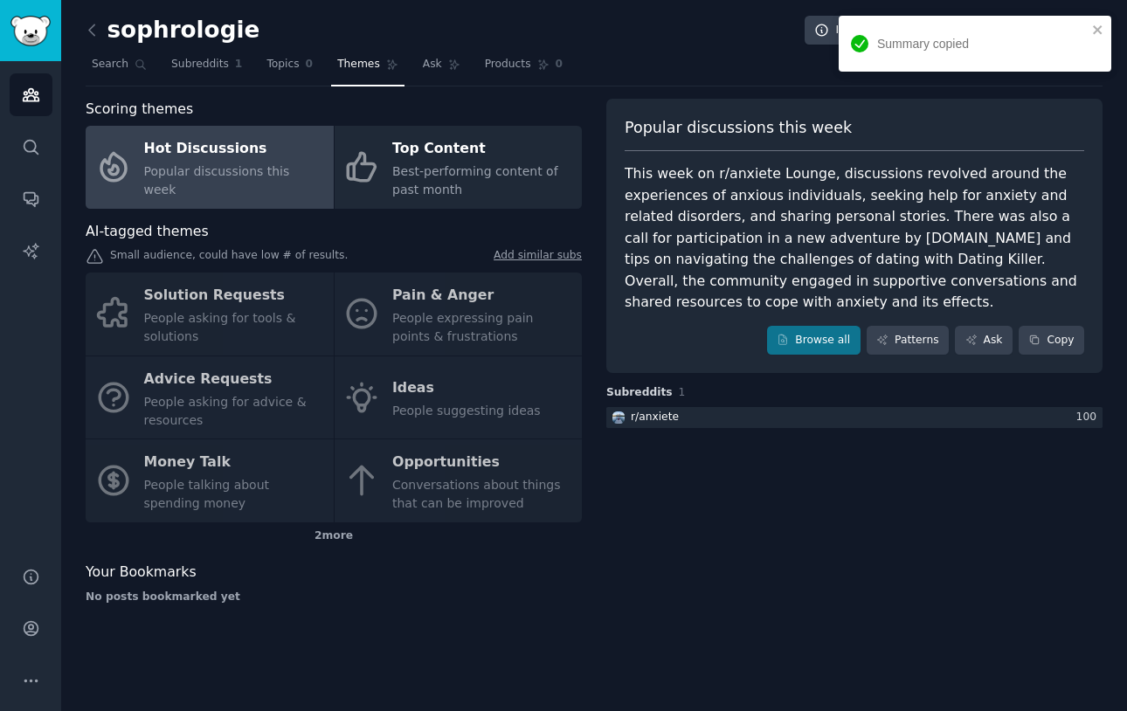
click at [1090, 30] on div "Summary copied" at bounding box center [968, 44] width 246 height 29
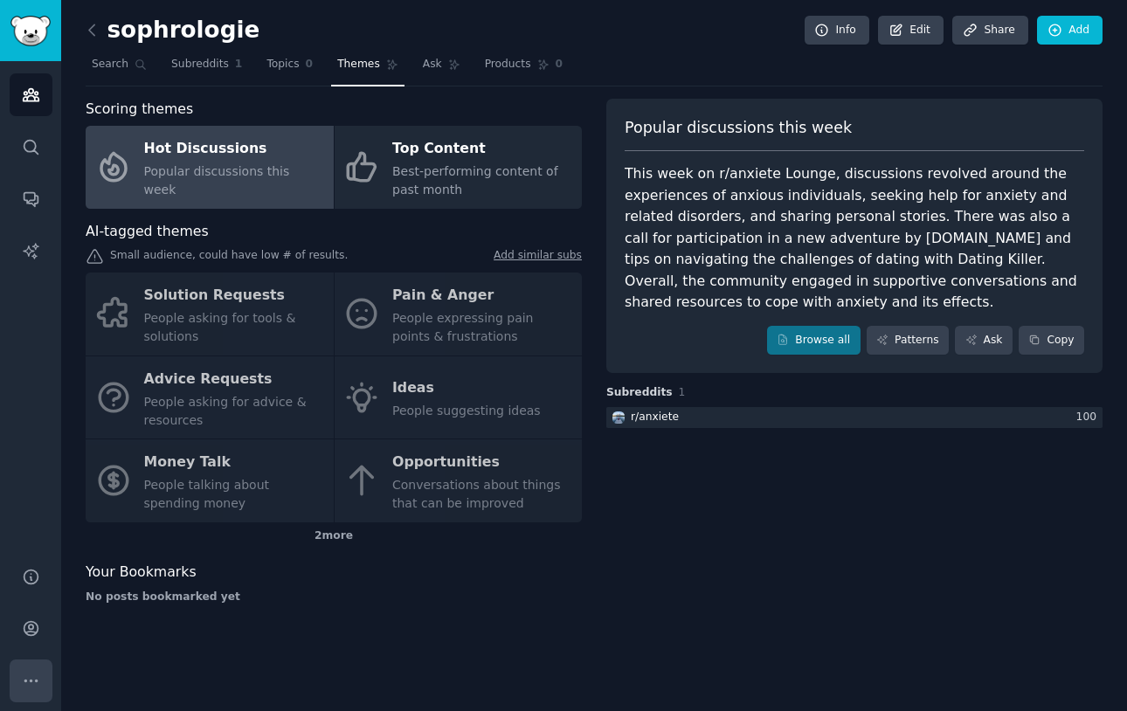
click at [33, 664] on button "More" at bounding box center [31, 680] width 43 height 43
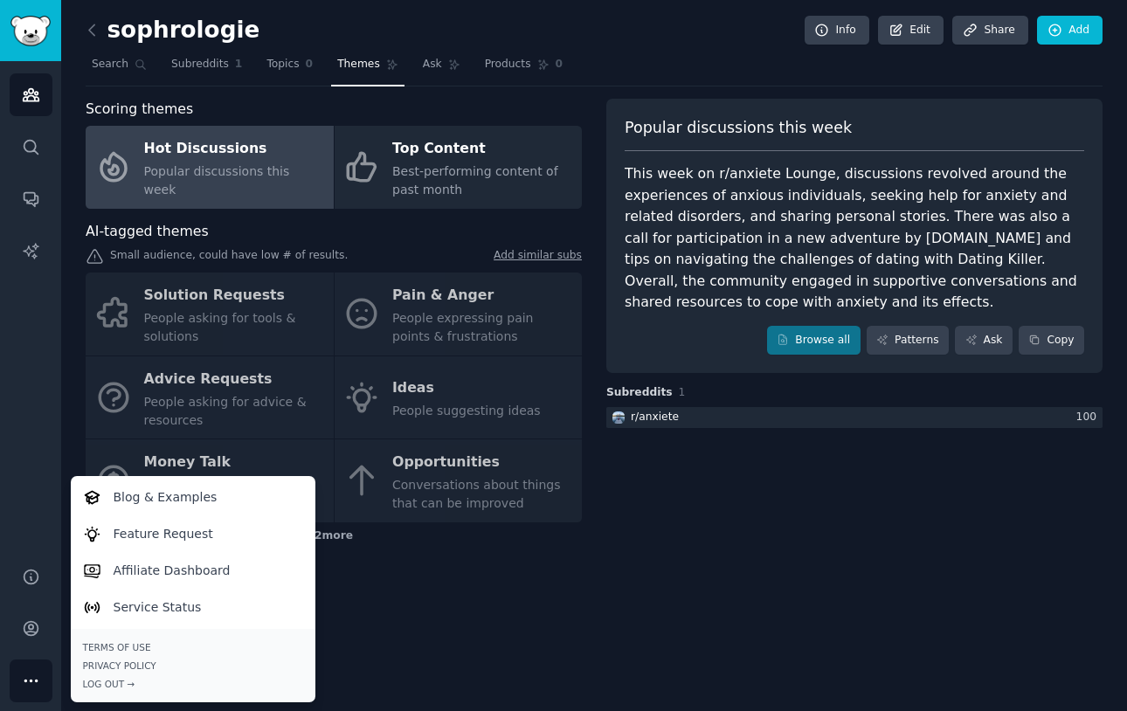
click at [473, 624] on div "sophrologie Info Edit Share Add Search Subreddits 1 Topics 0 Themes Ask Product…" at bounding box center [593, 355] width 1065 height 711
